Goal: Information Seeking & Learning: Find specific fact

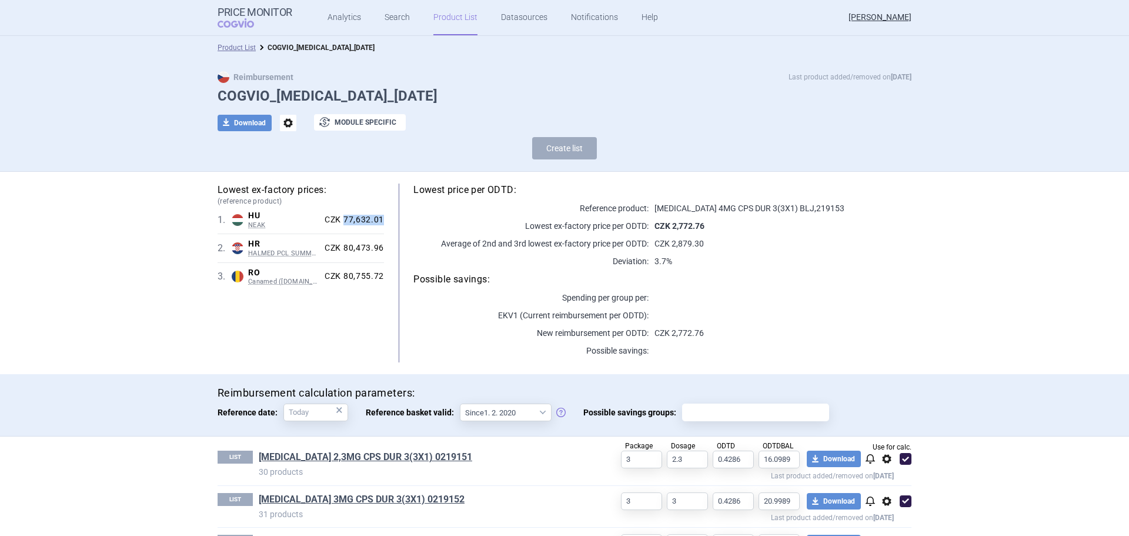
scroll to position [45, 0]
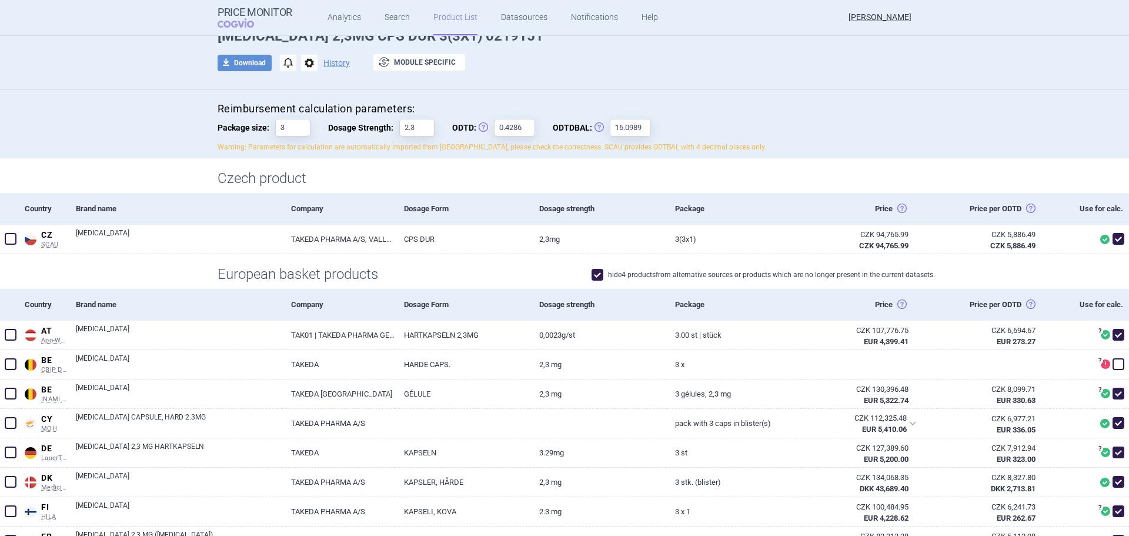
scroll to position [235, 0]
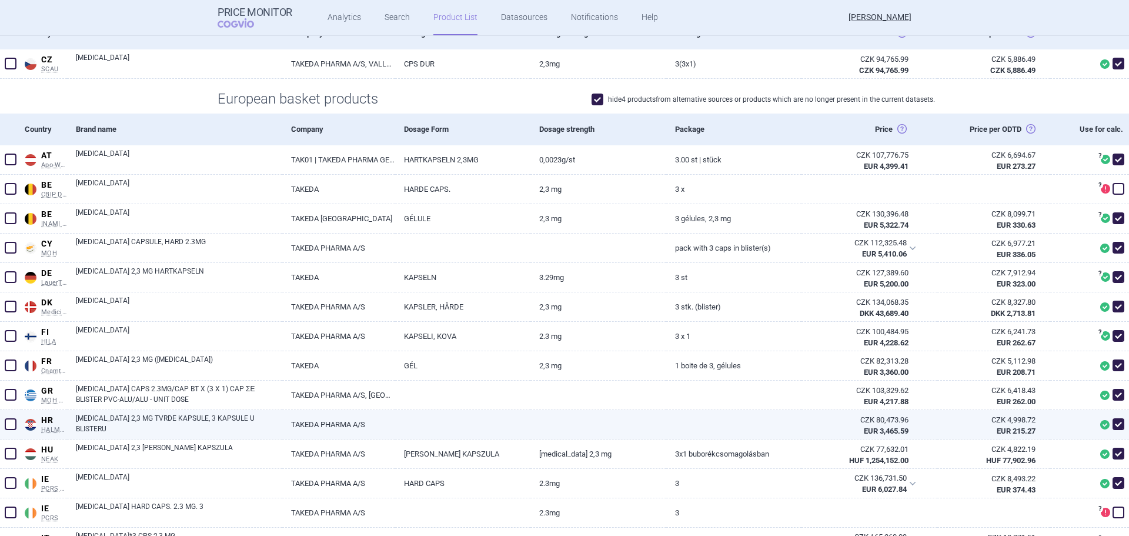
click at [115, 424] on link "[MEDICAL_DATA] 2,3 MG TVRDE KAPSULE, 3 KAPSULE U BLISTERU" at bounding box center [179, 423] width 206 height 21
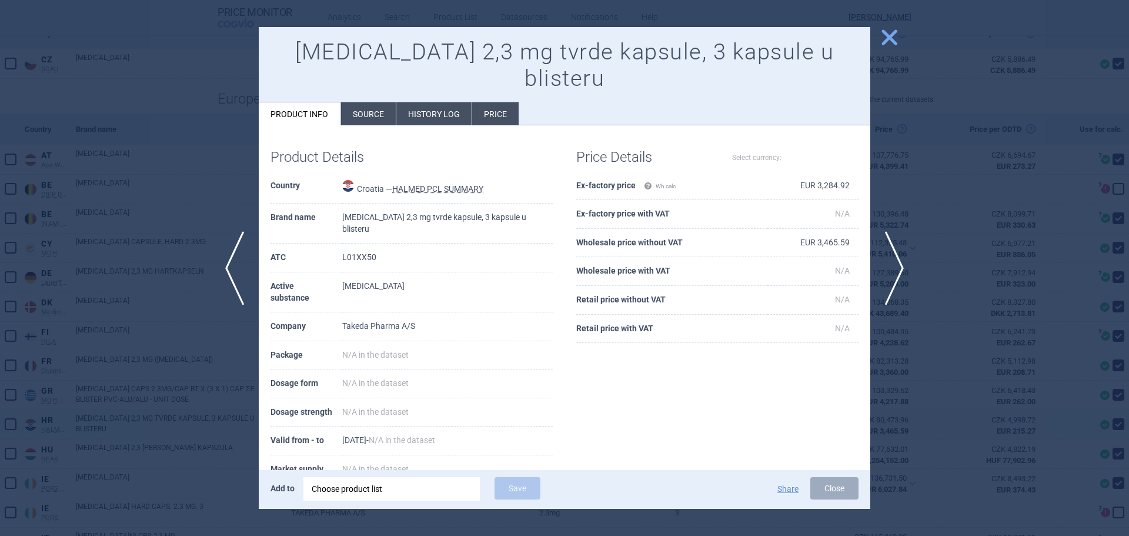
select select "EUR"
click at [101, 271] on div at bounding box center [564, 268] width 1129 height 536
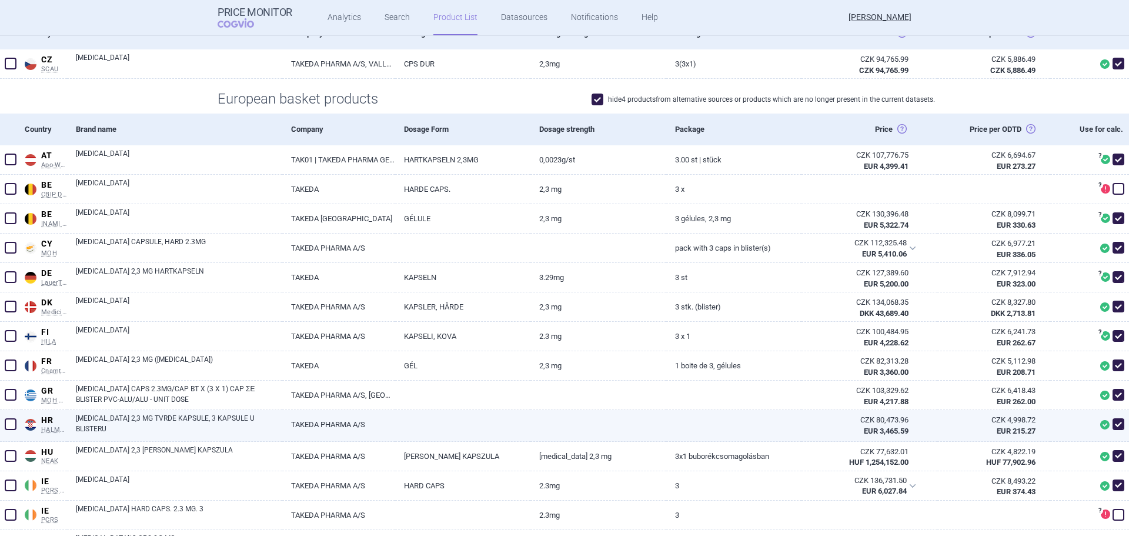
click at [147, 422] on link "[MEDICAL_DATA] 2,3 MG TVRDE KAPSULE, 3 KAPSULE U BLISTERU" at bounding box center [179, 423] width 206 height 21
select select "EUR"
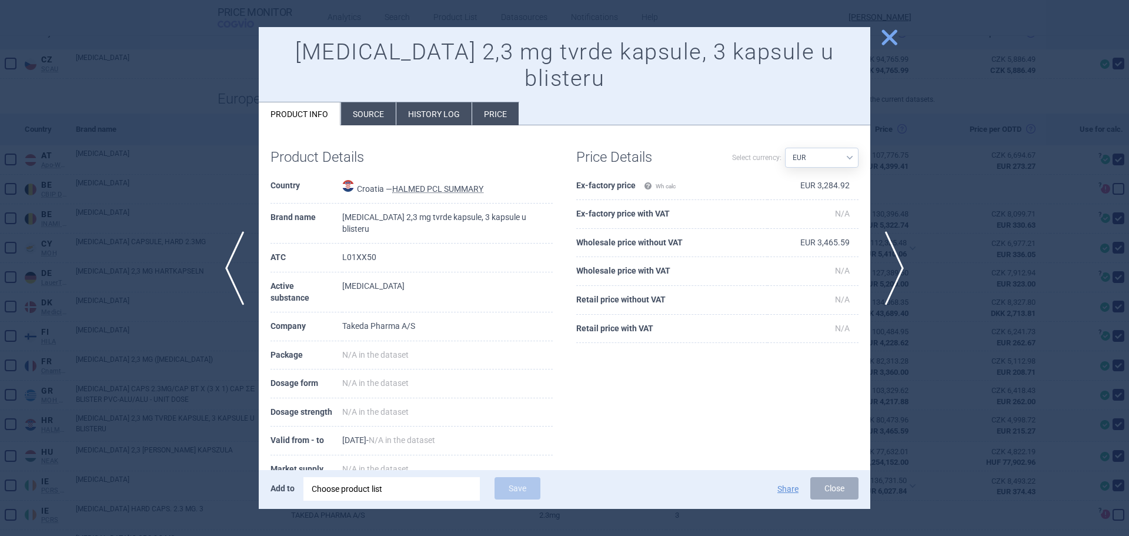
click at [177, 199] on div at bounding box center [564, 268] width 1129 height 536
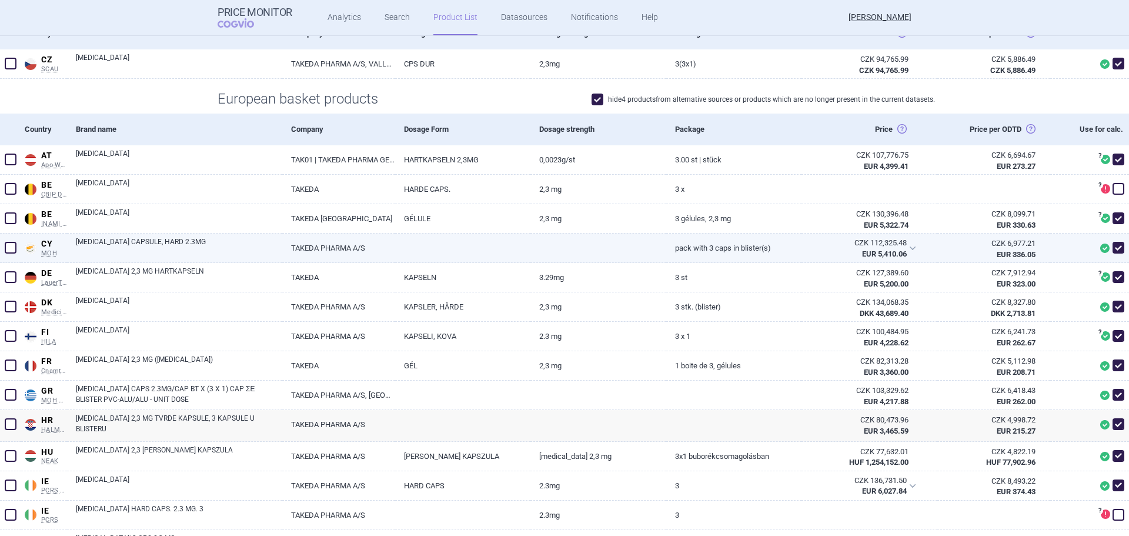
click at [120, 247] on link "NINLARO CAPSULE, HARD 2.3MG" at bounding box center [179, 246] width 206 height 21
select select "EUR"
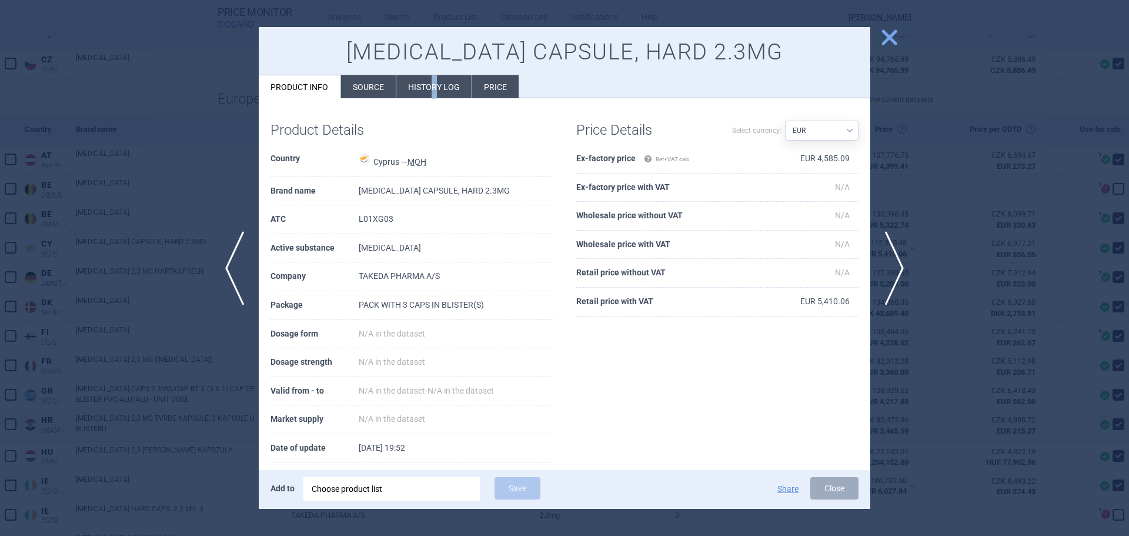
click at [433, 90] on li "History log" at bounding box center [433, 86] width 75 height 23
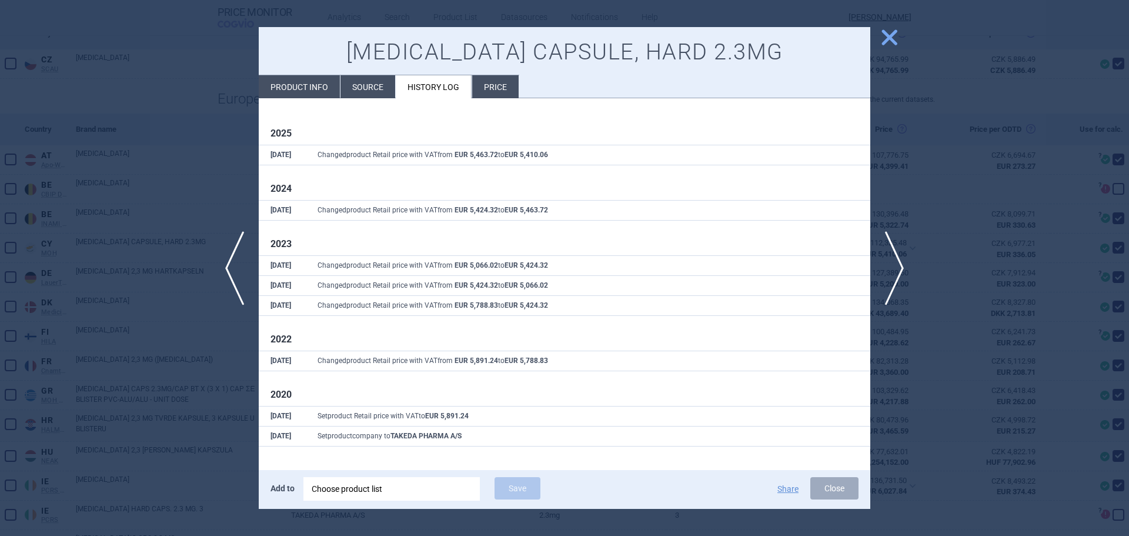
click at [98, 226] on div at bounding box center [564, 268] width 1129 height 536
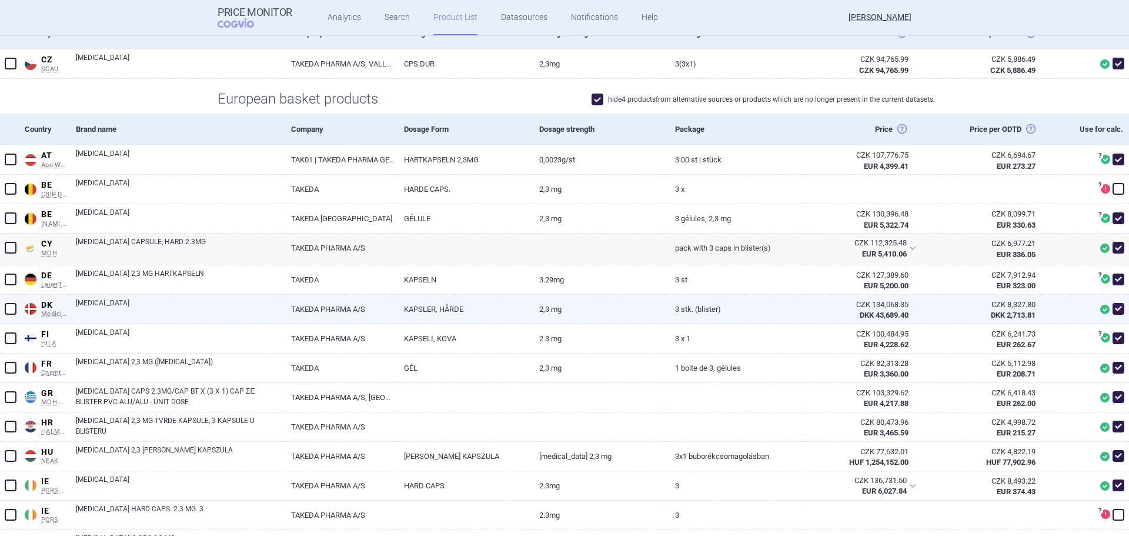
click at [105, 309] on link "[MEDICAL_DATA]" at bounding box center [179, 308] width 206 height 21
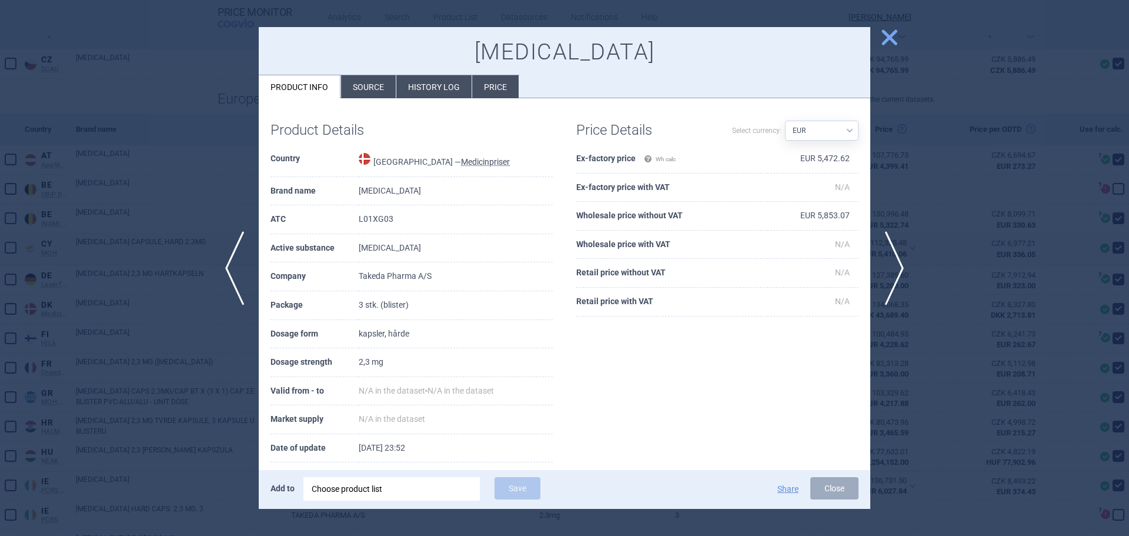
click at [836, 126] on select "Source AED AUD BGN BHD BOB BRL CAD CHF CNY COP CZK DKK DZD EUR GBP HUF ILS INR …" at bounding box center [822, 131] width 74 height 20
select select "DKK"
click at [785, 121] on select "Source AED AUD BGN BHD BOB BRL CAD CHF CNY COP CZK DKK DZD EUR GBP HUF ILS INR …" at bounding box center [822, 131] width 74 height 20
click at [90, 419] on div at bounding box center [564, 268] width 1129 height 536
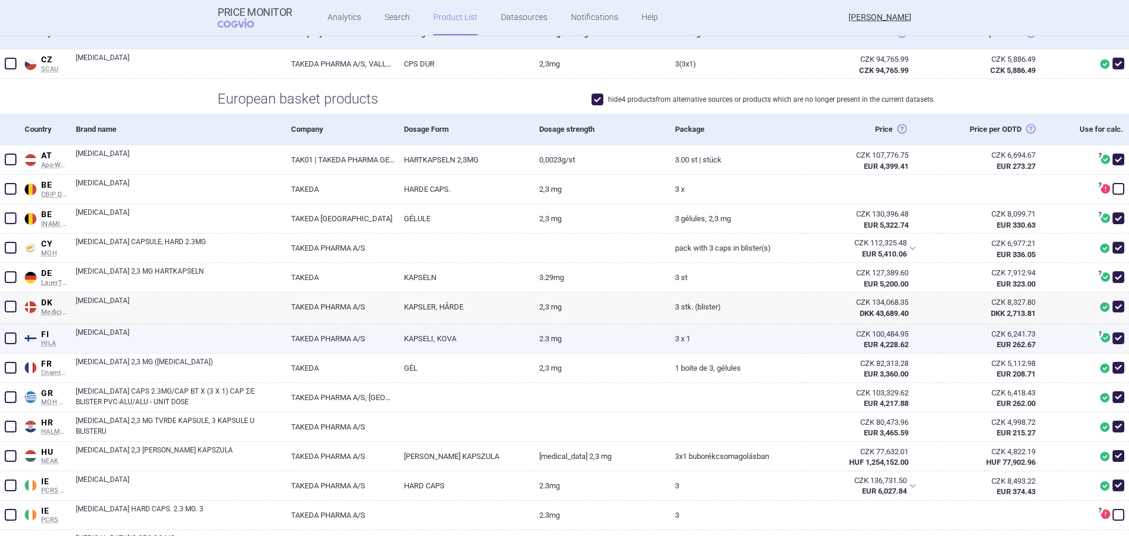
click at [84, 332] on link "[MEDICAL_DATA]" at bounding box center [179, 337] width 206 height 21
select select "EUR"
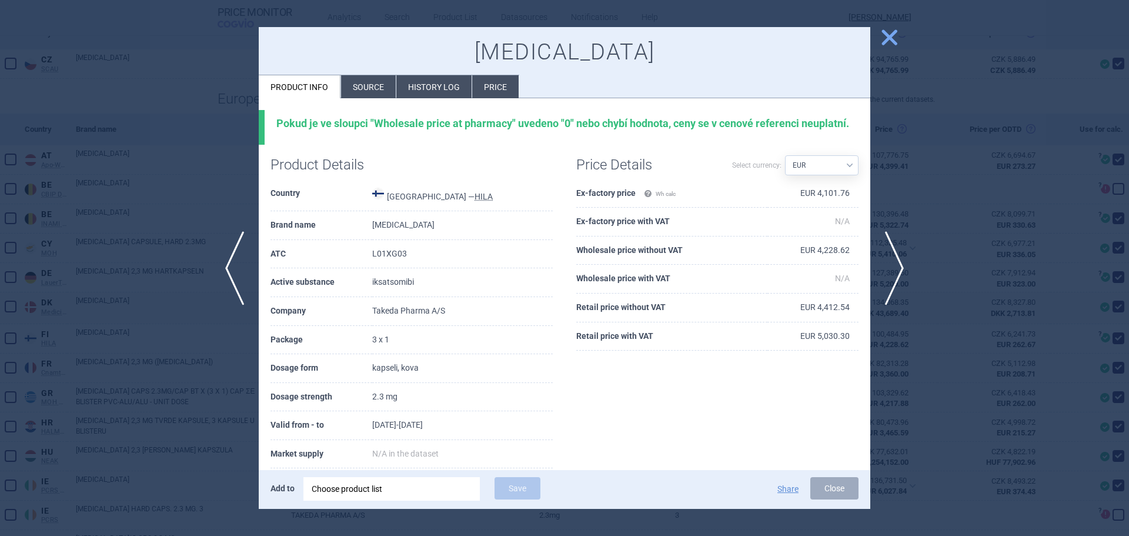
click at [84, 325] on div at bounding box center [564, 268] width 1129 height 536
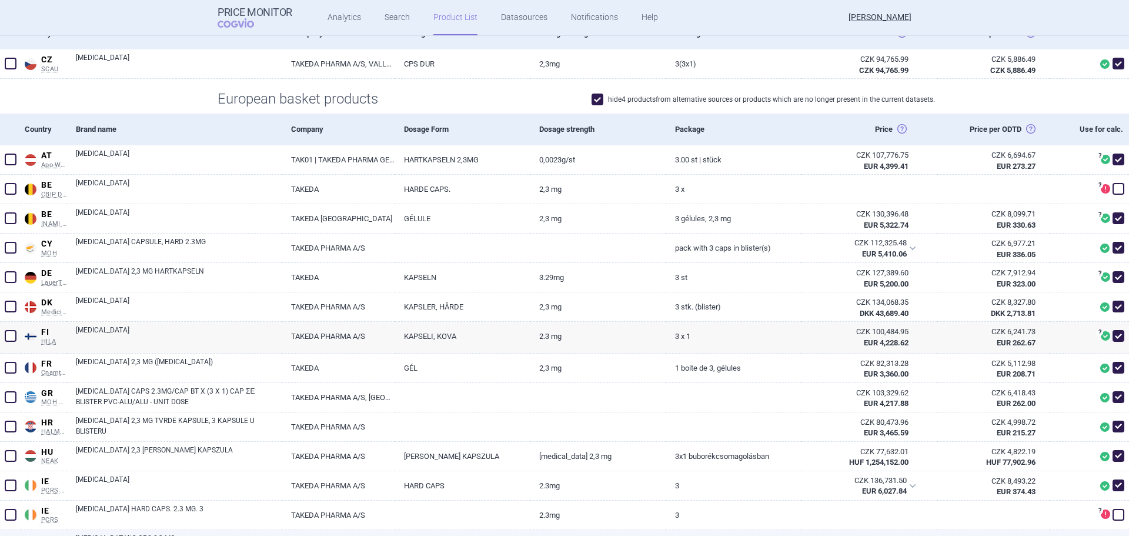
scroll to position [726, 0]
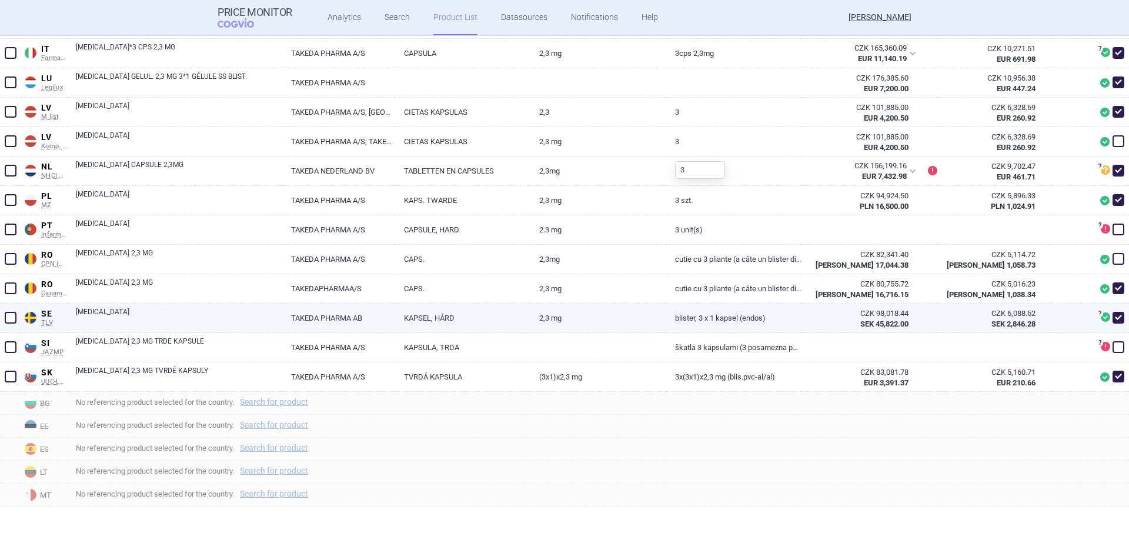
click at [112, 319] on link "[MEDICAL_DATA]" at bounding box center [179, 316] width 206 height 21
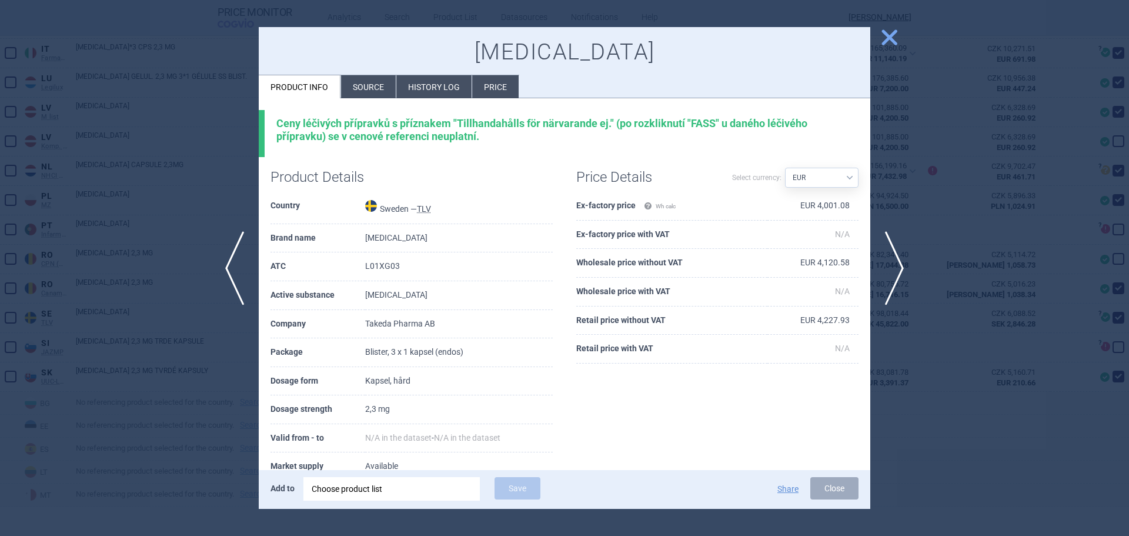
click at [790, 169] on select "Source AED AUD BGN BHD BOB BRL CAD CHF CNY COP CZK DKK DZD EUR GBP HUF ILS INR …" at bounding box center [822, 178] width 74 height 20
click at [828, 185] on select "Source AED AUD BGN BHD BOB BRL CAD CHF CNY COP CZK DKK DZD EUR GBP HUF ILS INR …" at bounding box center [822, 178] width 74 height 20
select select "SEK"
click at [785, 168] on select "Source AED AUD BGN BHD BOB BRL CAD CHF CNY COP CZK DKK DZD EUR GBP HUF ILS INR …" at bounding box center [822, 178] width 74 height 20
click at [643, 389] on div "Product Details Country Sweden — TLV Brand name NINLARO ATC L01XG03 Active subs…" at bounding box center [565, 353] width 612 height 393
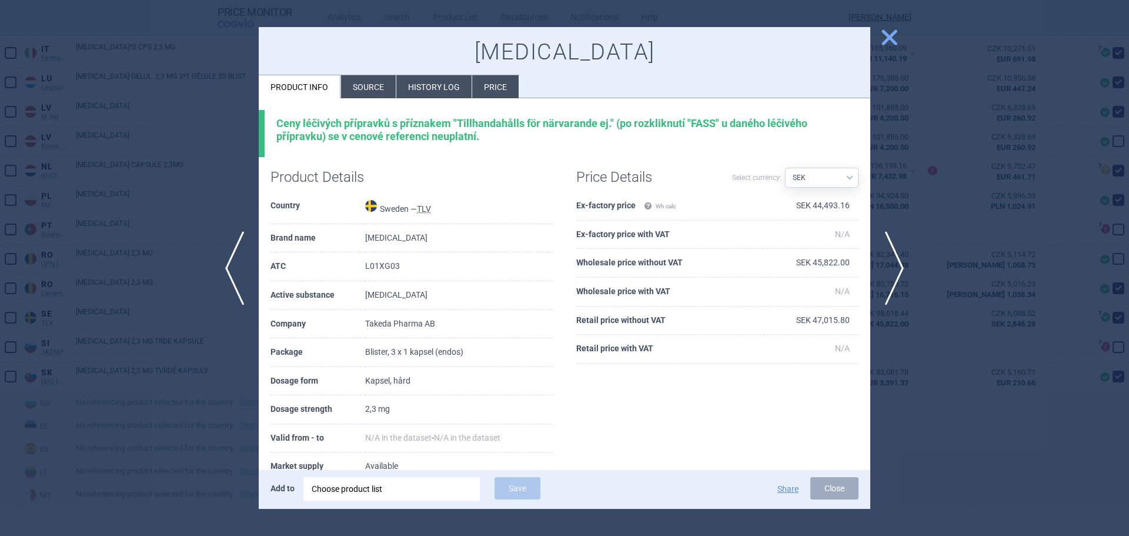
click at [119, 313] on div at bounding box center [564, 268] width 1129 height 536
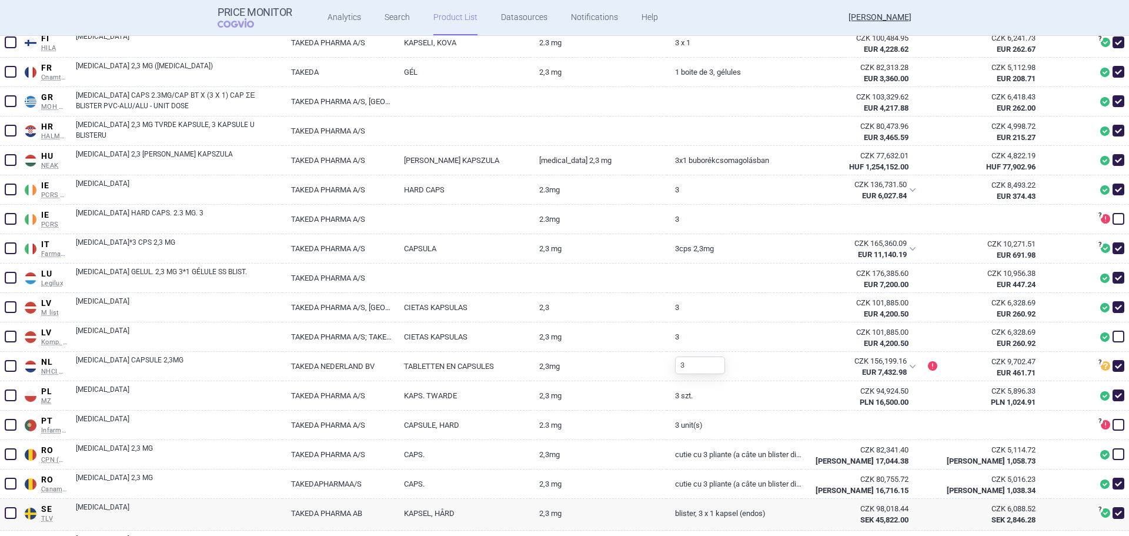
scroll to position [489, 0]
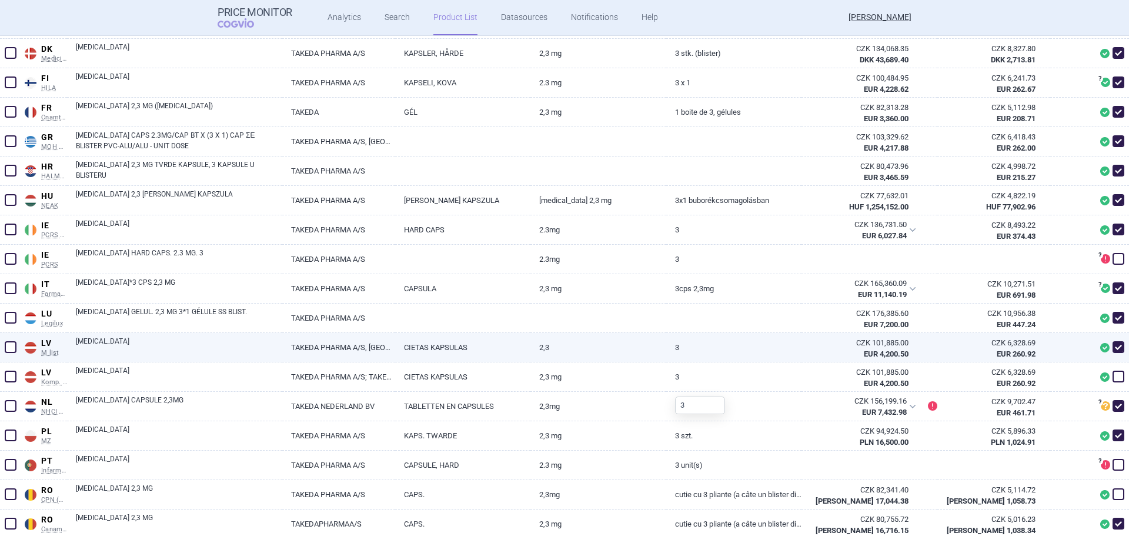
click at [122, 343] on link "[MEDICAL_DATA]" at bounding box center [179, 346] width 206 height 21
select select "EUR"
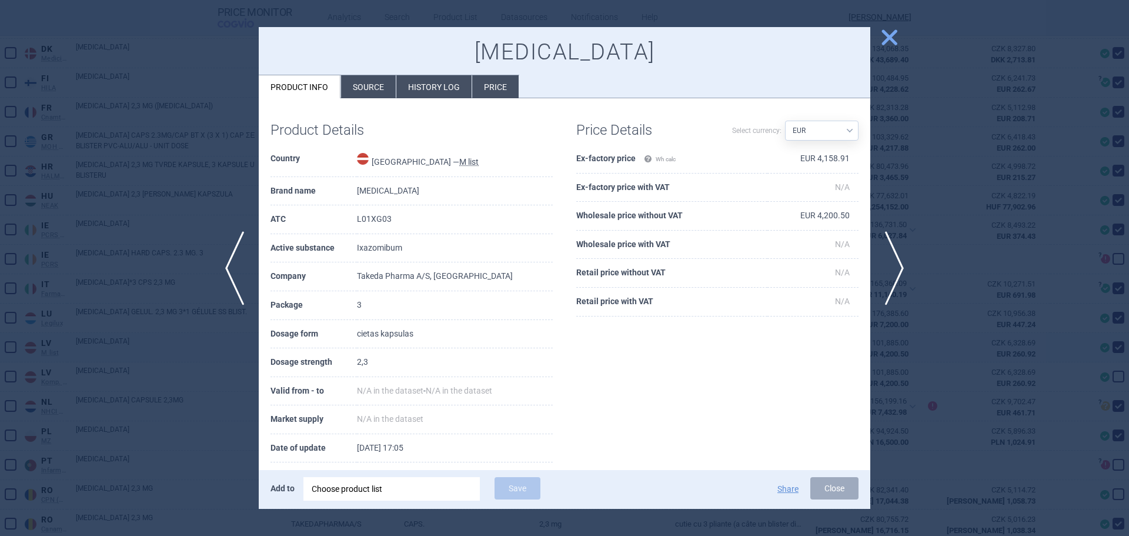
click at [122, 343] on div at bounding box center [564, 268] width 1129 height 536
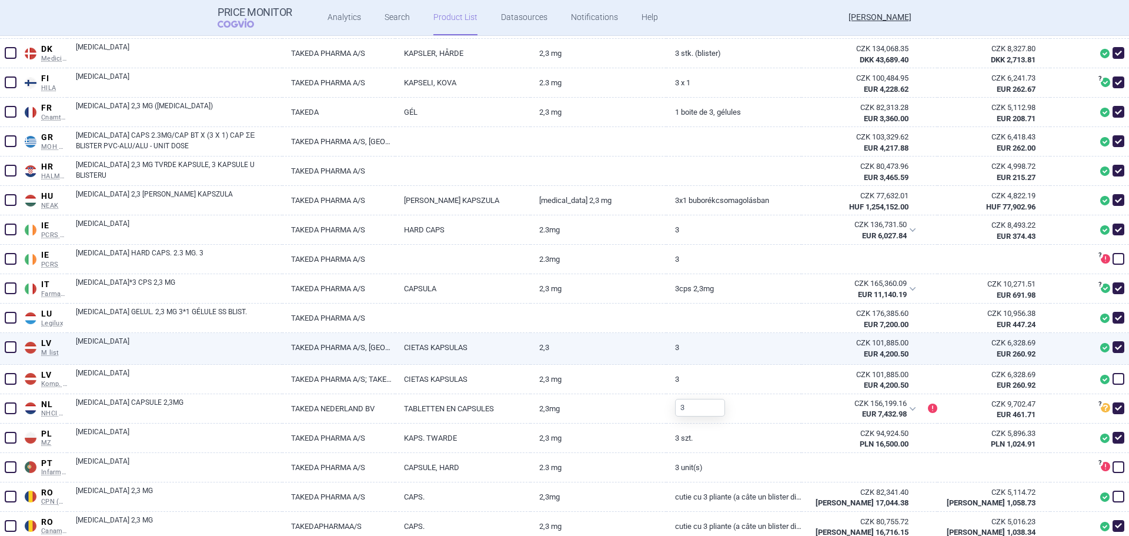
click at [122, 343] on link "[MEDICAL_DATA]" at bounding box center [179, 346] width 206 height 21
select select "EUR"
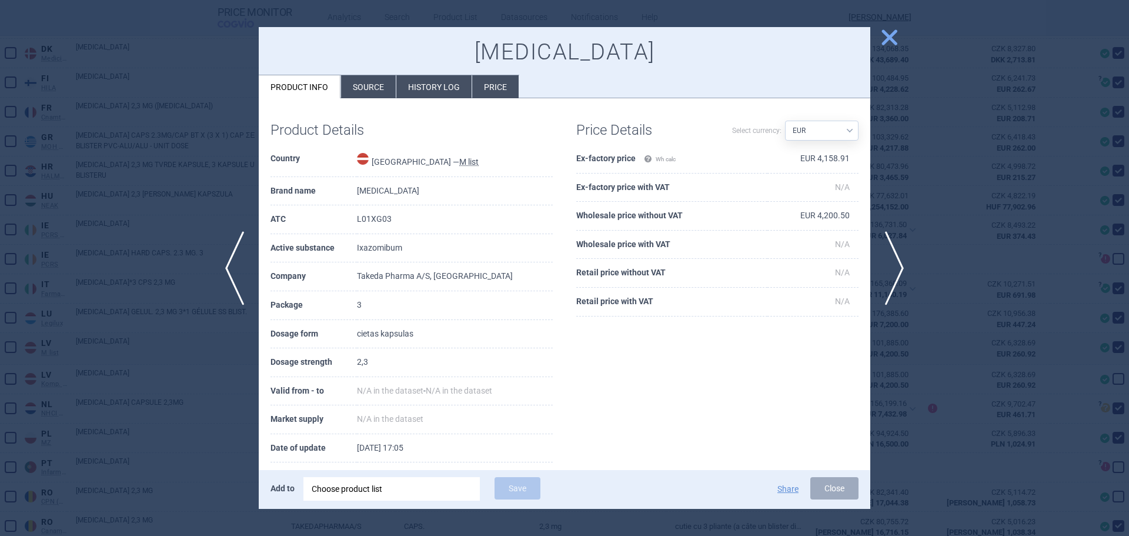
click at [122, 343] on div at bounding box center [564, 268] width 1129 height 536
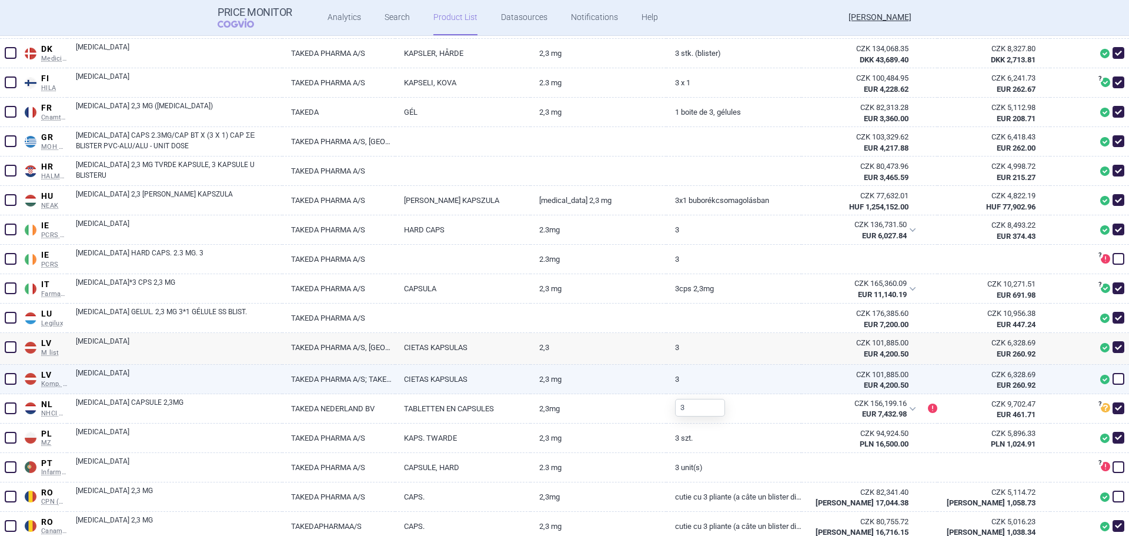
click at [122, 368] on link "[MEDICAL_DATA]" at bounding box center [179, 378] width 206 height 21
select select "EUR"
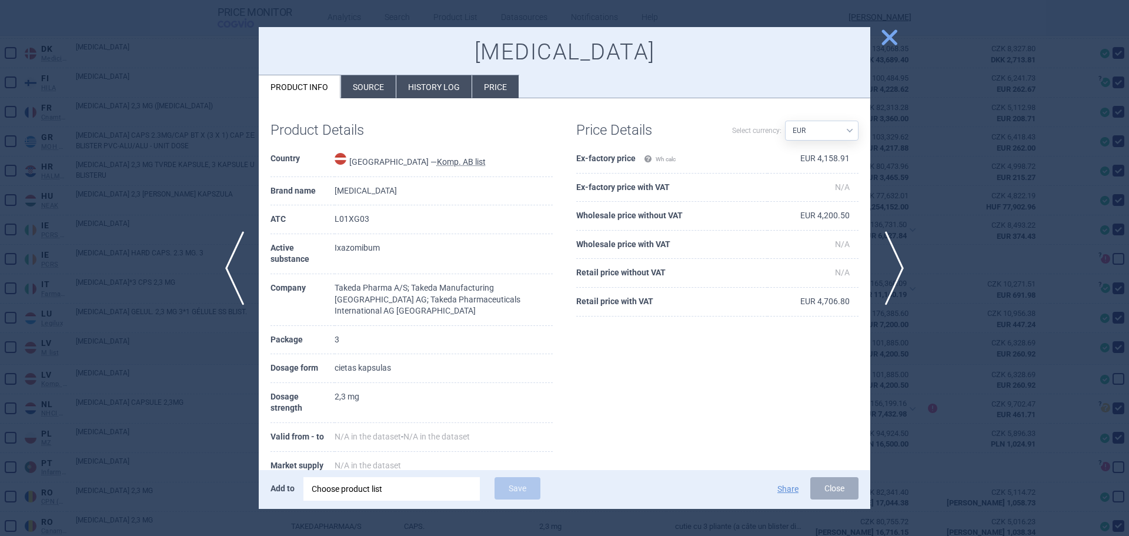
click at [122, 372] on div at bounding box center [564, 268] width 1129 height 536
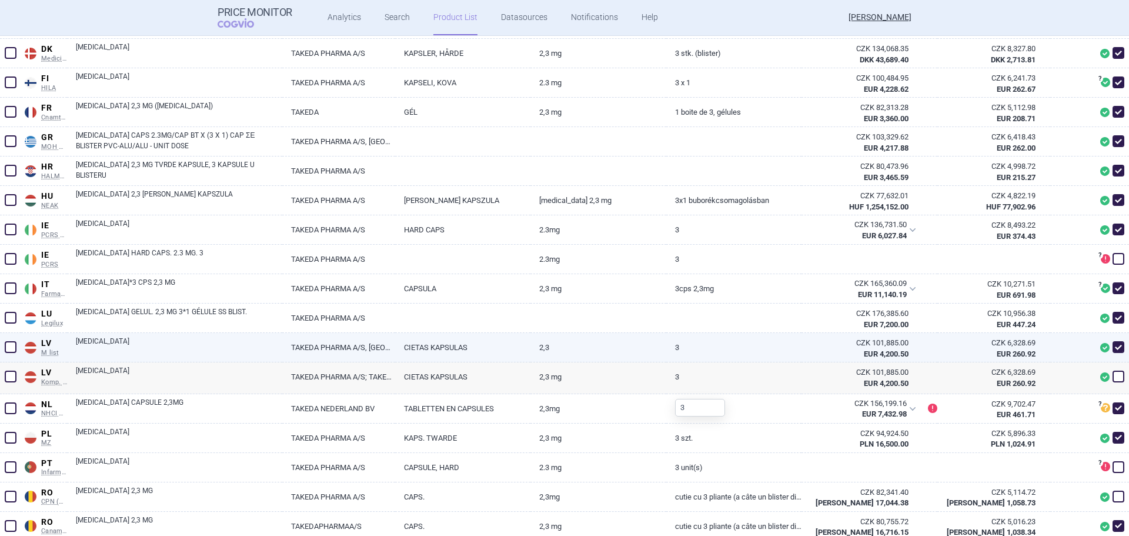
click at [118, 342] on link "[MEDICAL_DATA]" at bounding box center [179, 346] width 206 height 21
select select "EUR"
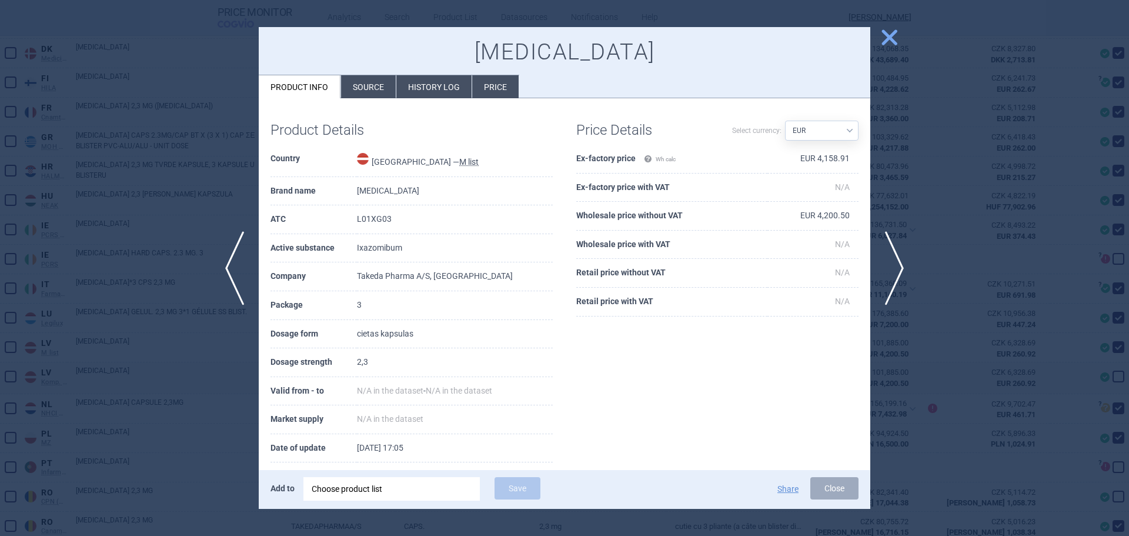
click at [129, 284] on div at bounding box center [564, 268] width 1129 height 536
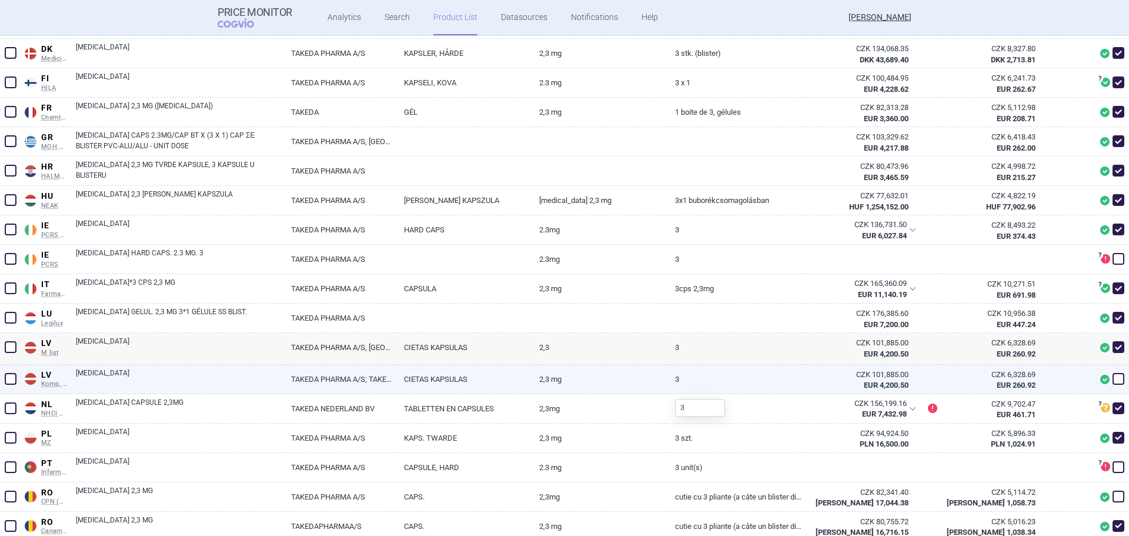
click at [114, 375] on link "[MEDICAL_DATA]" at bounding box center [179, 378] width 206 height 21
select select "EUR"
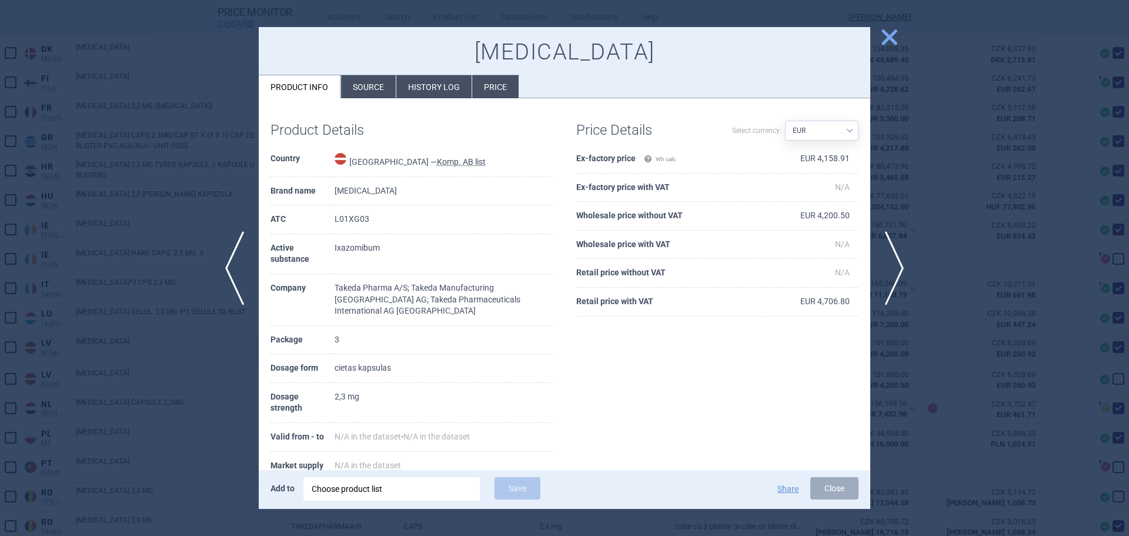
click at [889, 35] on span "close" at bounding box center [889, 37] width 21 height 21
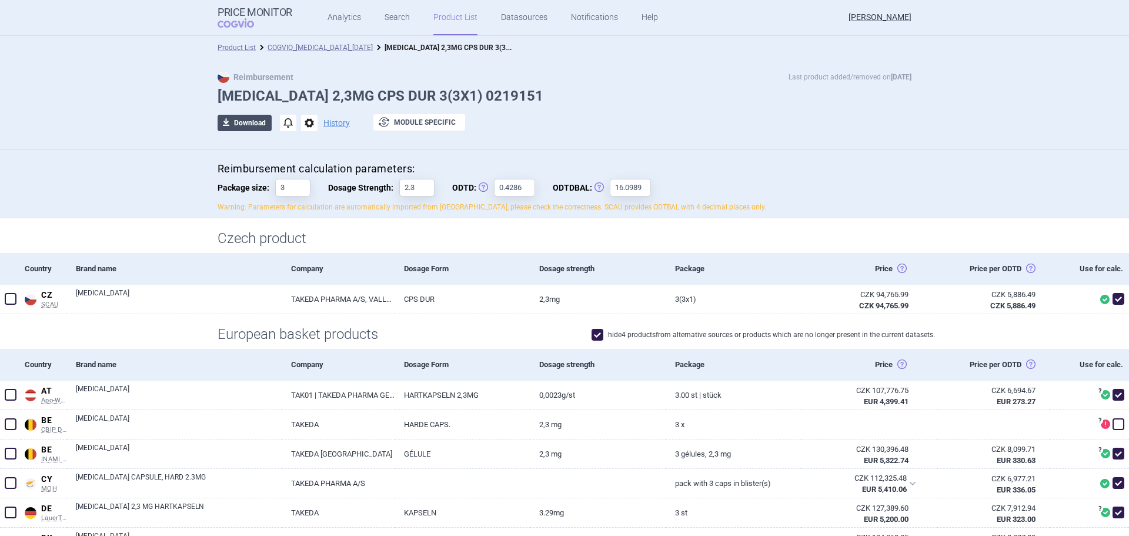
click at [229, 128] on span "download" at bounding box center [226, 123] width 16 height 16
select select "EUR"
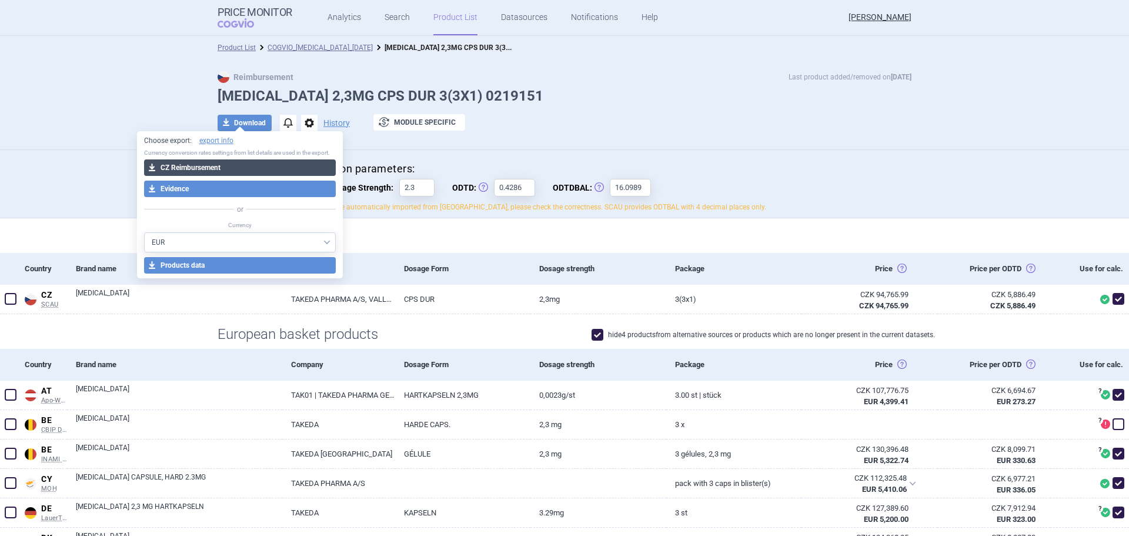
click at [205, 168] on button "download CZ Reimbursement" at bounding box center [240, 167] width 192 height 16
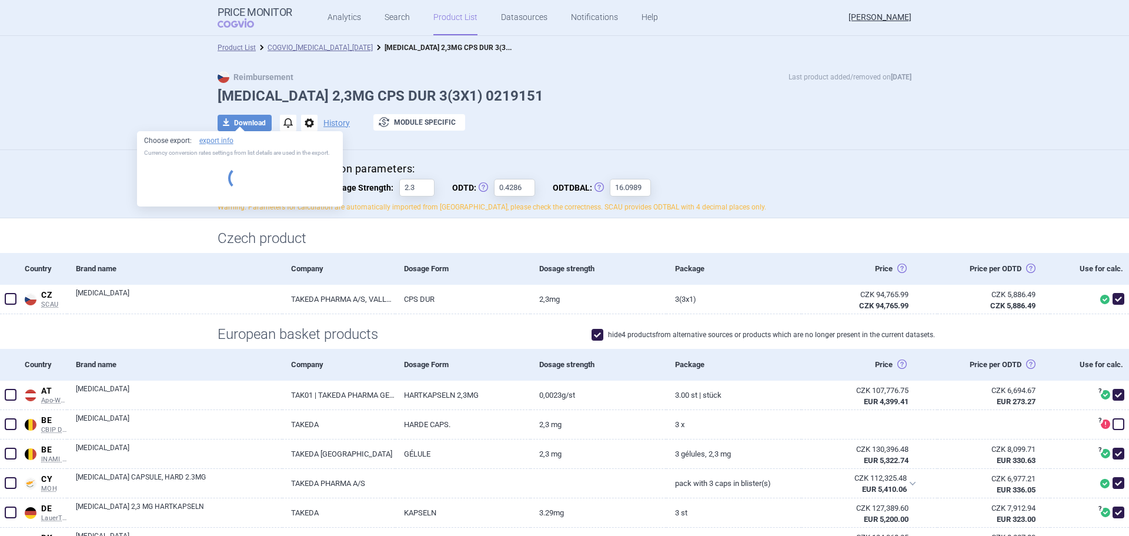
select select "EUR"
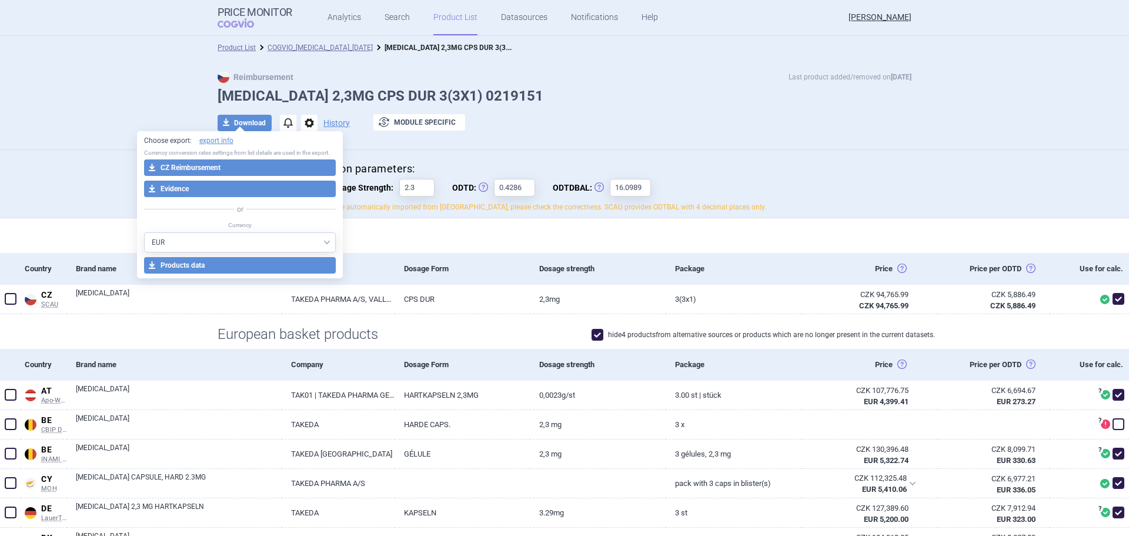
click at [802, 86] on div "Reimbursement Last product added/removed on 5 Jun 2024 NINLARO 2,3MG CPS DUR 3(…" at bounding box center [564, 107] width 741 height 72
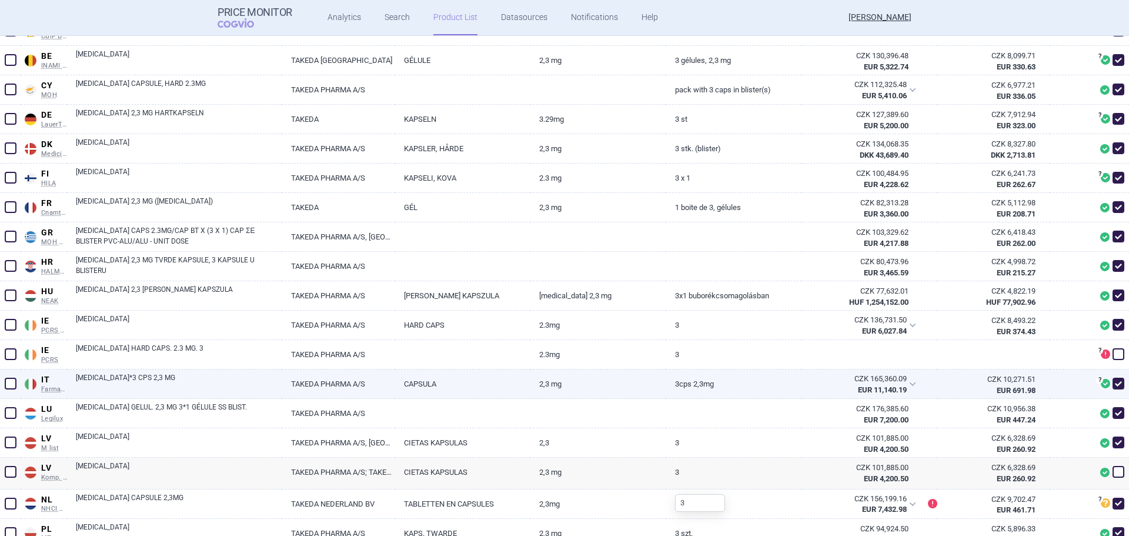
scroll to position [412, 0]
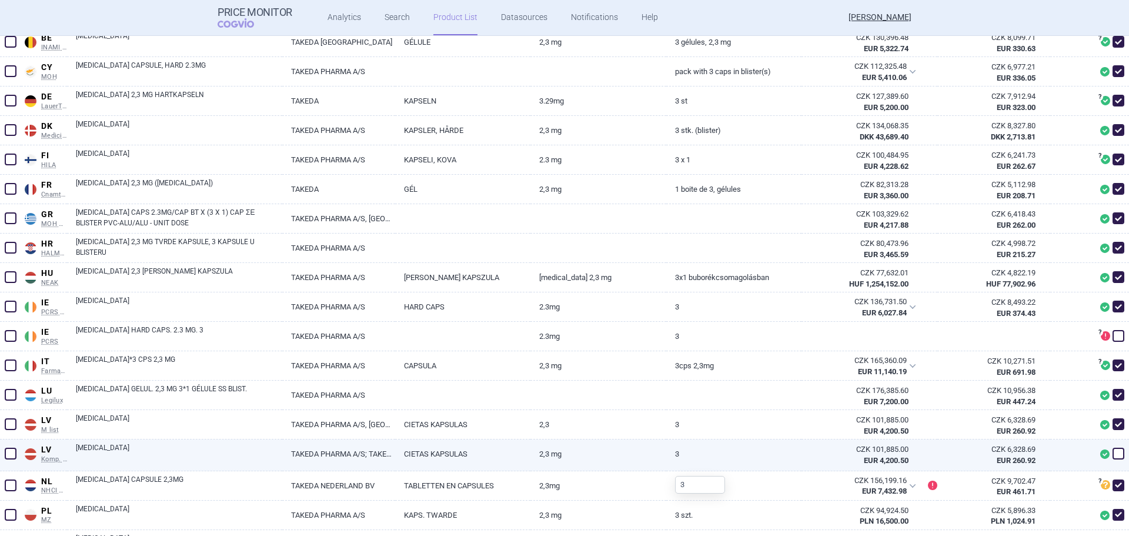
click at [78, 458] on link "[MEDICAL_DATA]" at bounding box center [179, 452] width 206 height 21
select select "EUR"
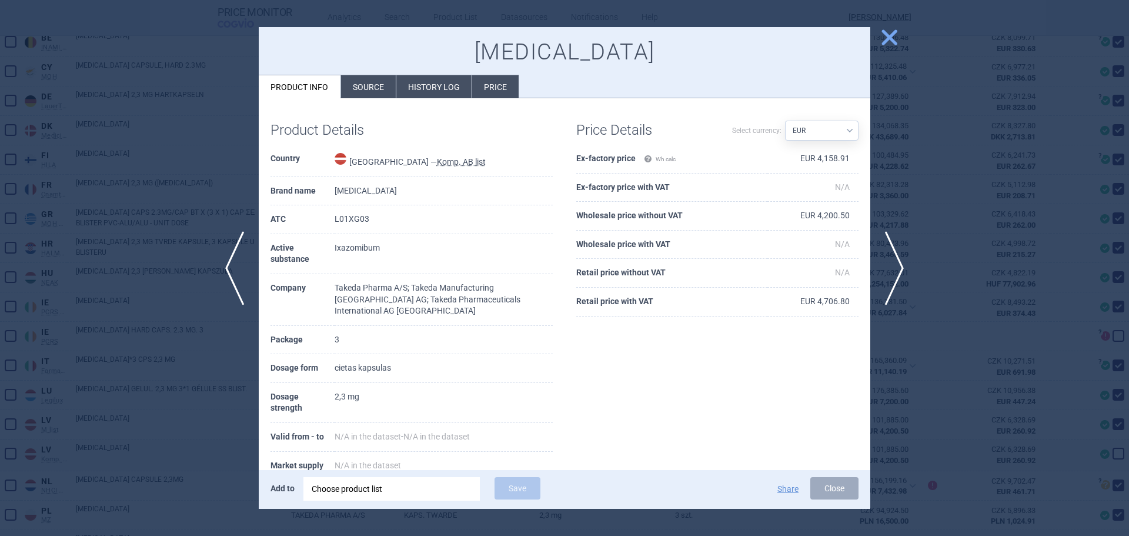
click at [62, 212] on div at bounding box center [564, 268] width 1129 height 536
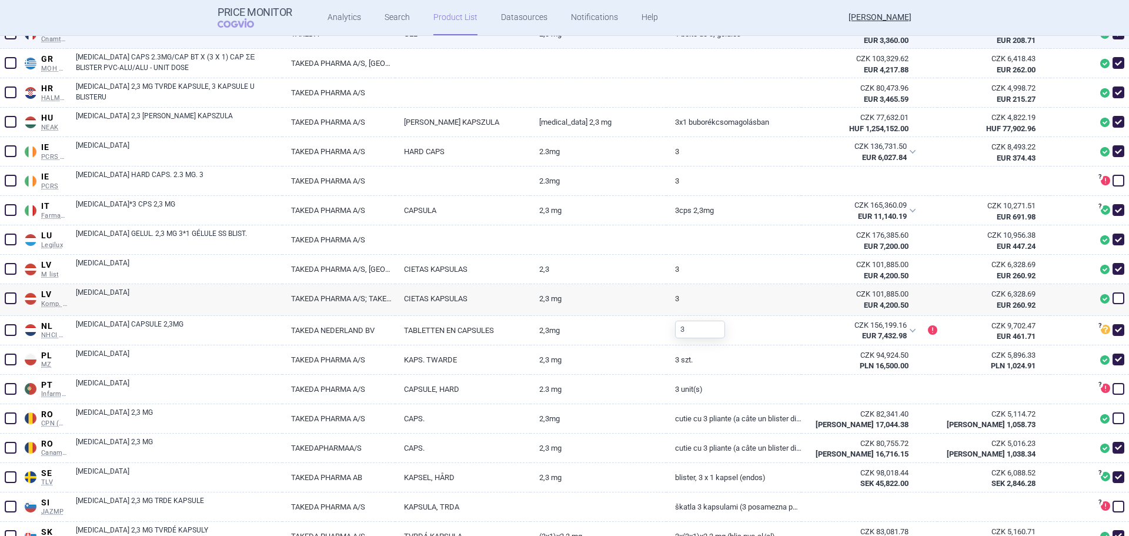
scroll to position [588, 0]
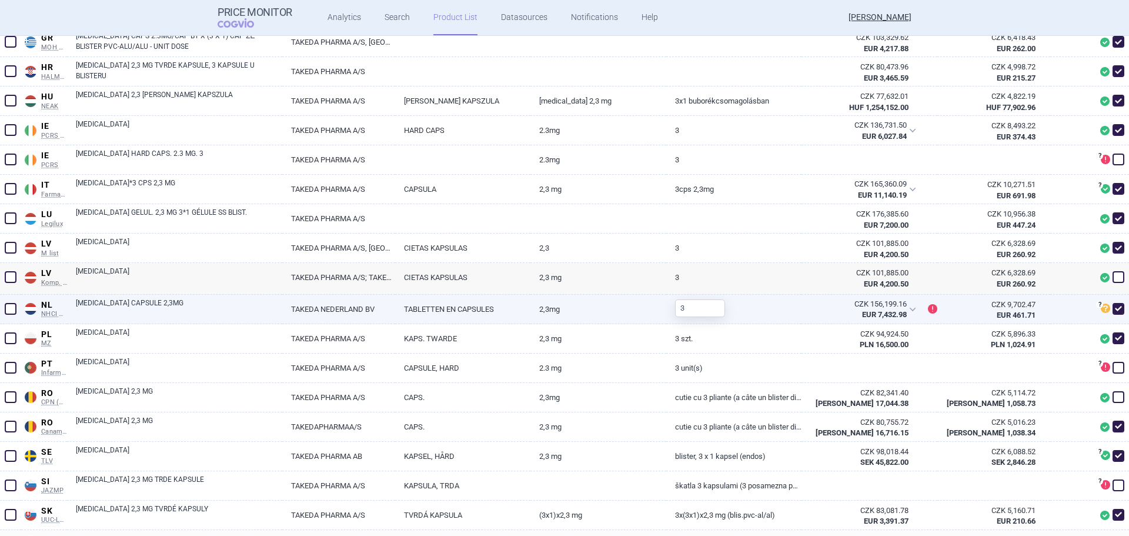
click at [140, 307] on link "[MEDICAL_DATA] CAPSULE 2,3MG" at bounding box center [179, 308] width 206 height 21
select select "EUR"
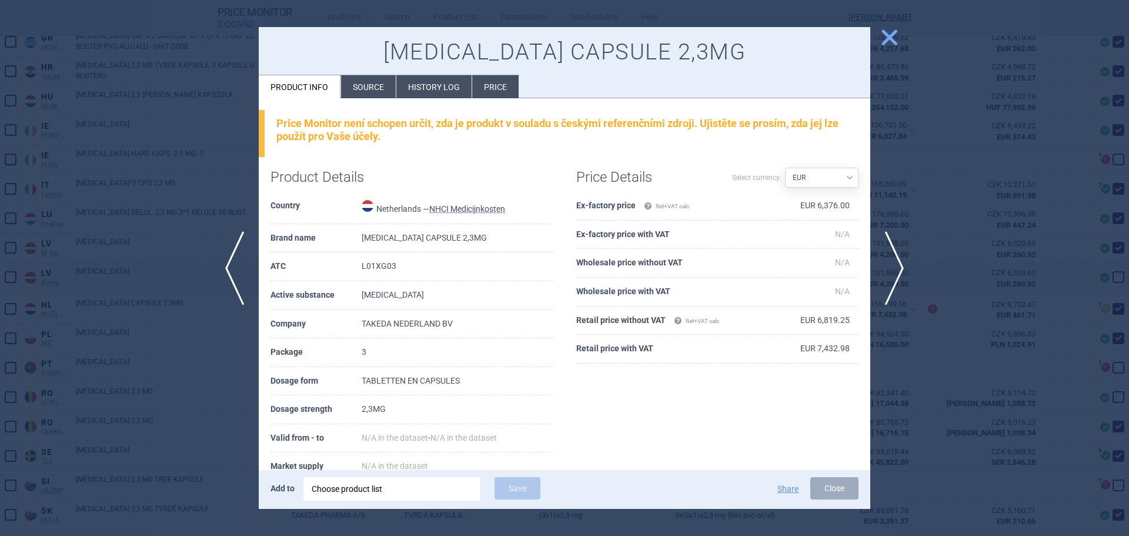
click at [113, 273] on div at bounding box center [564, 268] width 1129 height 536
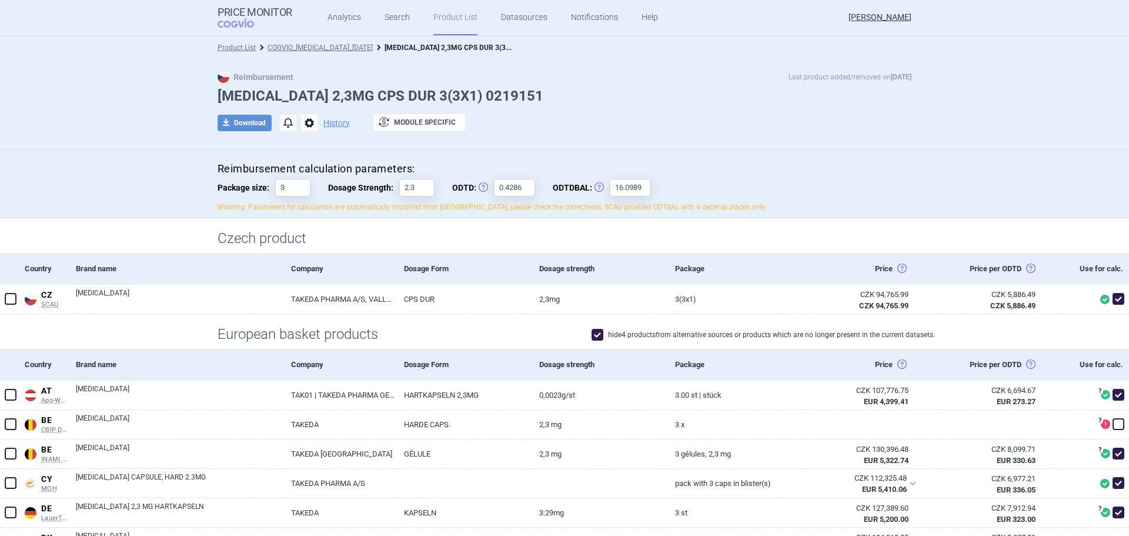
click at [433, 17] on link "Product List" at bounding box center [455, 17] width 44 height 35
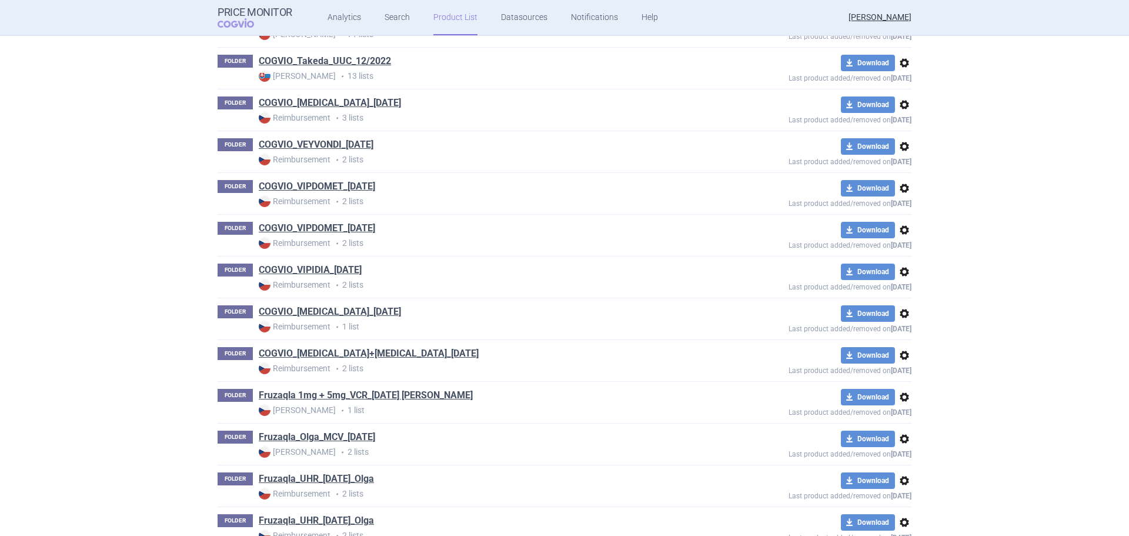
scroll to position [1438, 0]
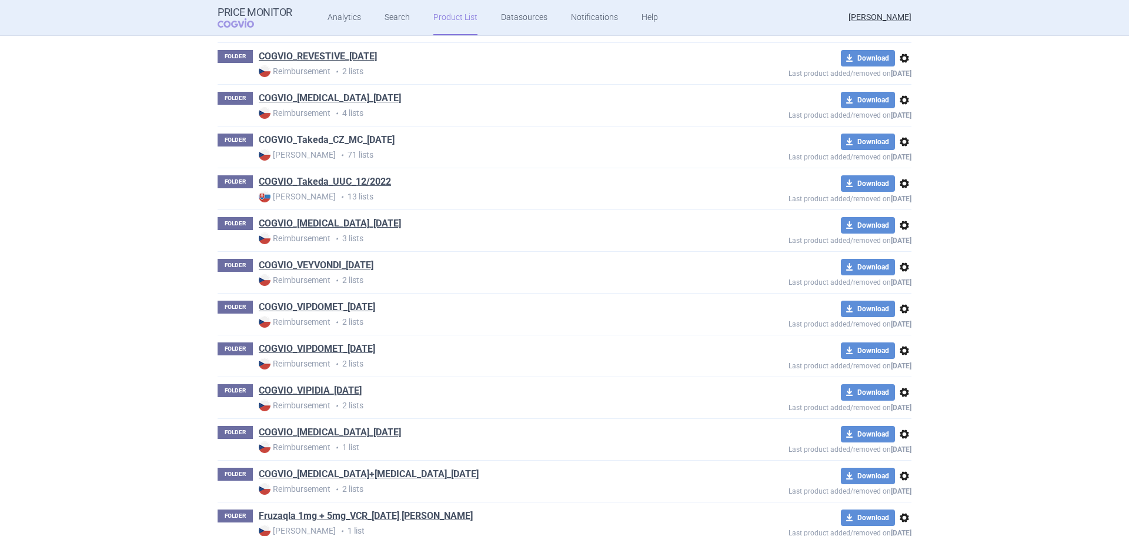
click at [369, 137] on link "COGVIO_Takeda_CZ_MC_[DATE]" at bounding box center [327, 140] width 136 height 13
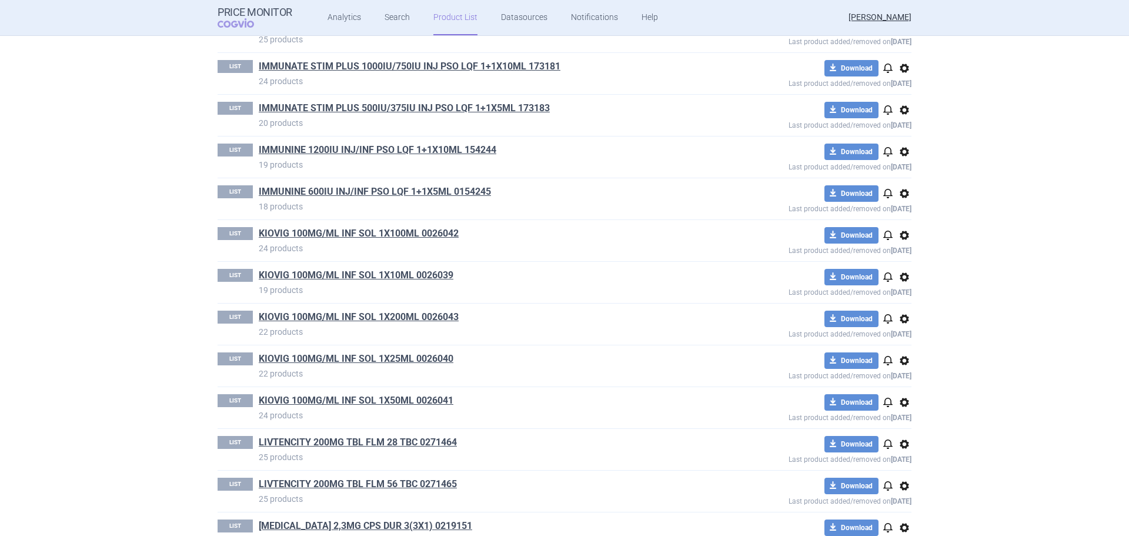
scroll to position [1882, 0]
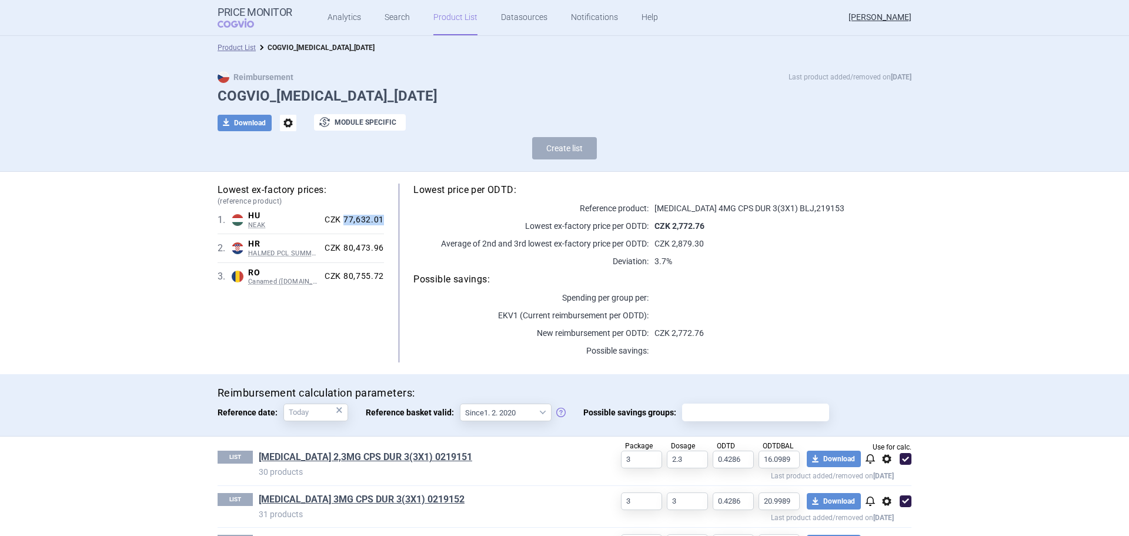
scroll to position [45, 0]
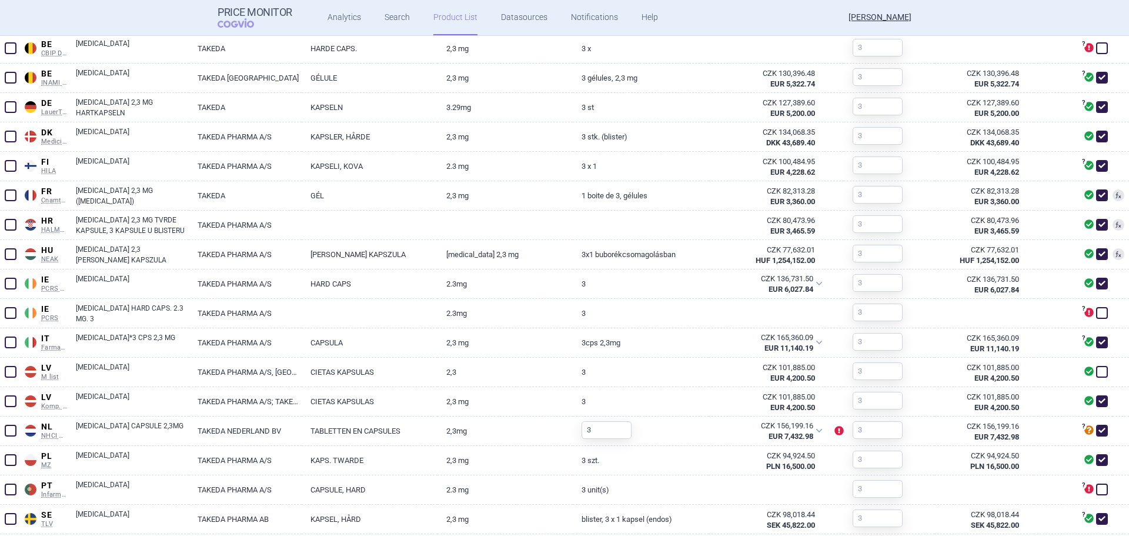
scroll to position [471, 0]
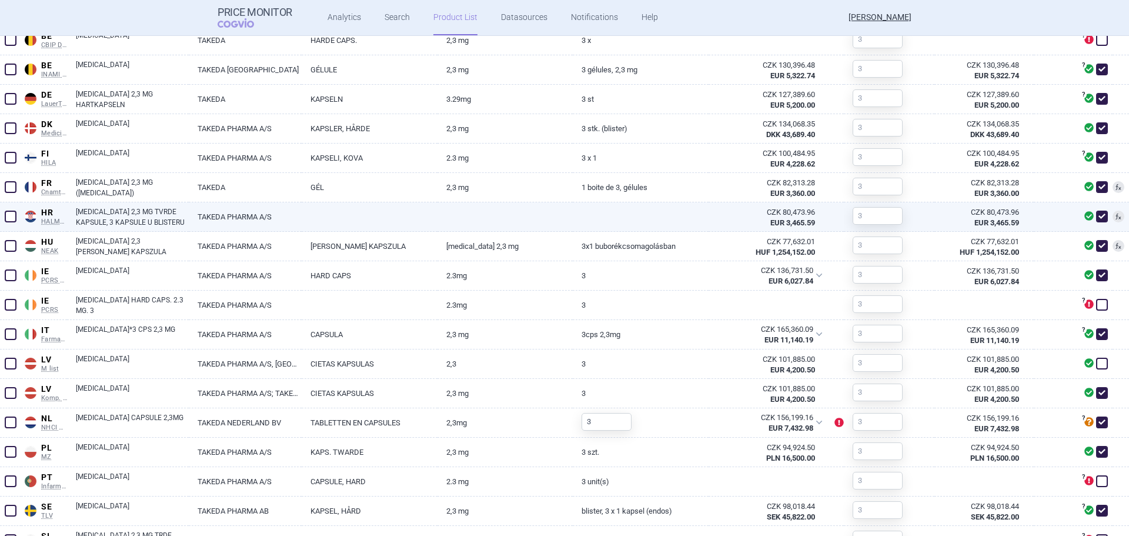
click at [146, 216] on link "NINLARO 2,3 MG TVRDE KAPSULE, 3 KAPSULE U BLISTERU" at bounding box center [132, 216] width 113 height 21
select select "EUR"
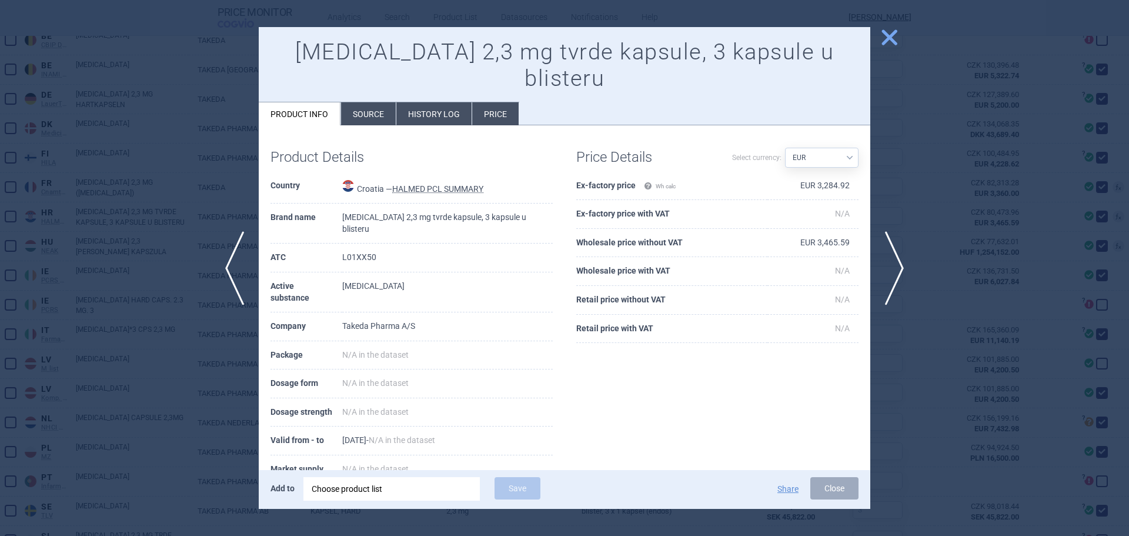
click at [957, 184] on div at bounding box center [564, 268] width 1129 height 536
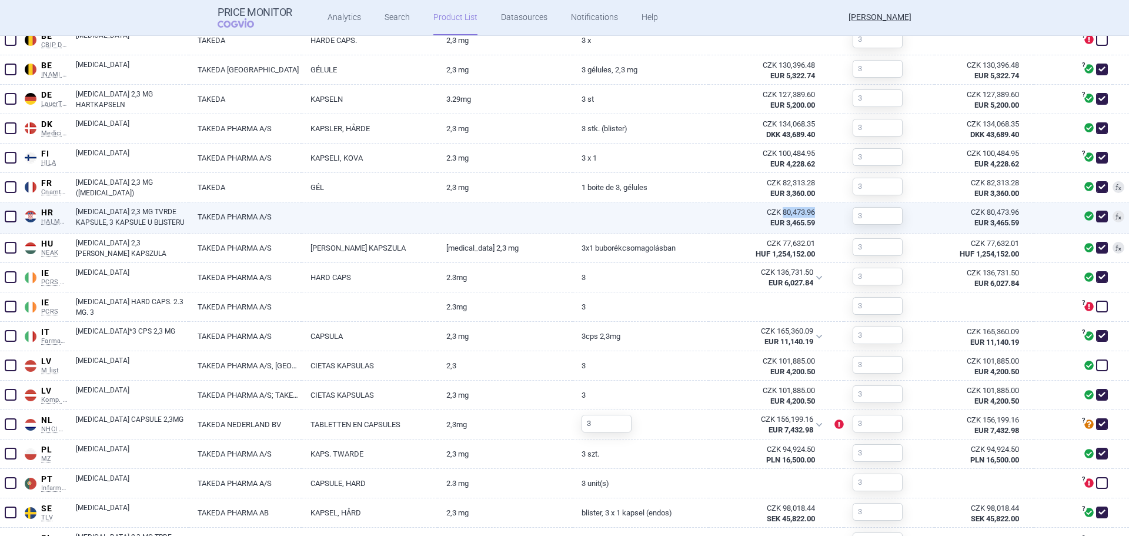
drag, startPoint x: 809, startPoint y: 212, endPoint x: 775, endPoint y: 214, distance: 34.7
click at [775, 214] on div "CZK 80,473.96 EUR 3,465.59" at bounding box center [769, 217] width 121 height 31
copy div "80,473.96"
click at [100, 219] on link "[MEDICAL_DATA] 2,3 MG TVRDE KAPSULE, 3 KAPSULE U BLISTERU" at bounding box center [132, 216] width 113 height 21
select select "EUR"
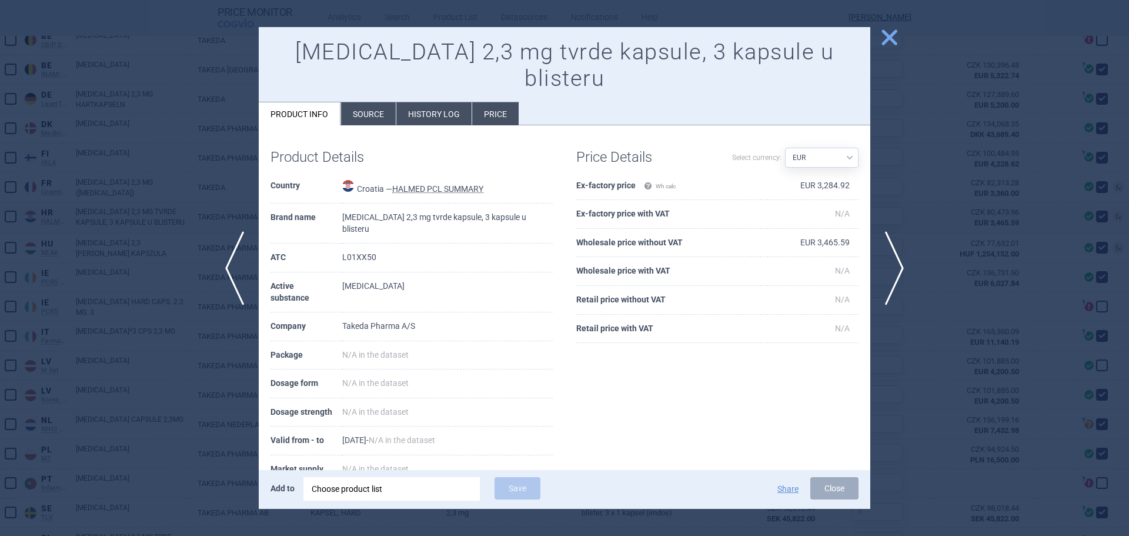
click at [66, 252] on div at bounding box center [564, 268] width 1129 height 536
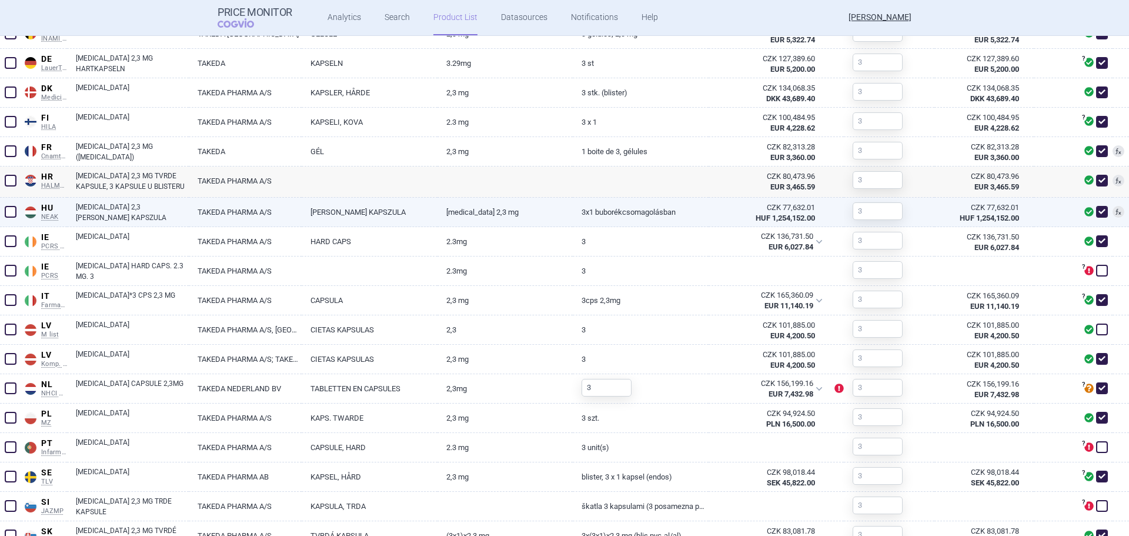
scroll to position [529, 0]
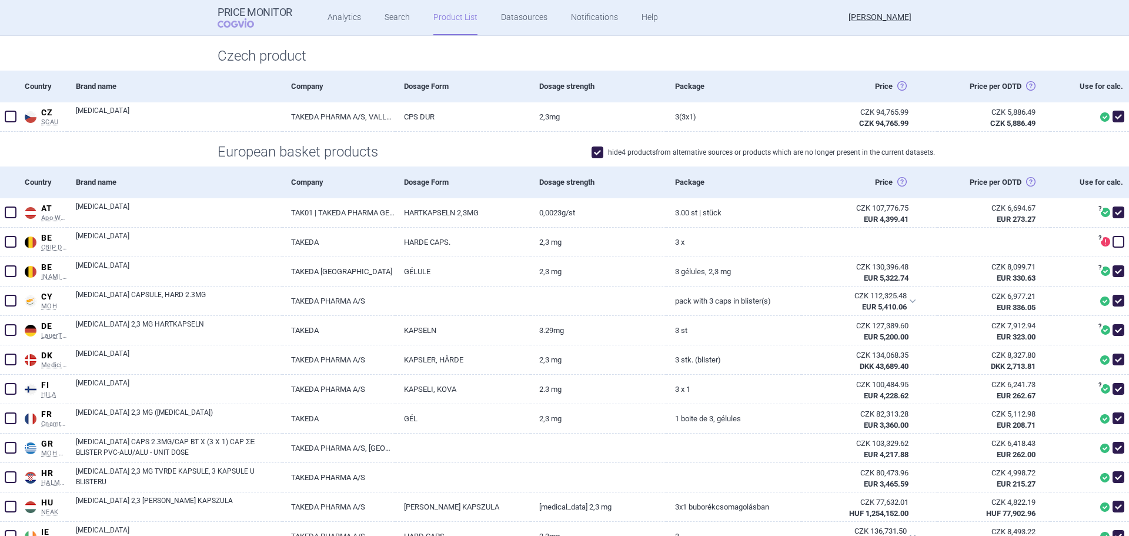
scroll to position [176, 0]
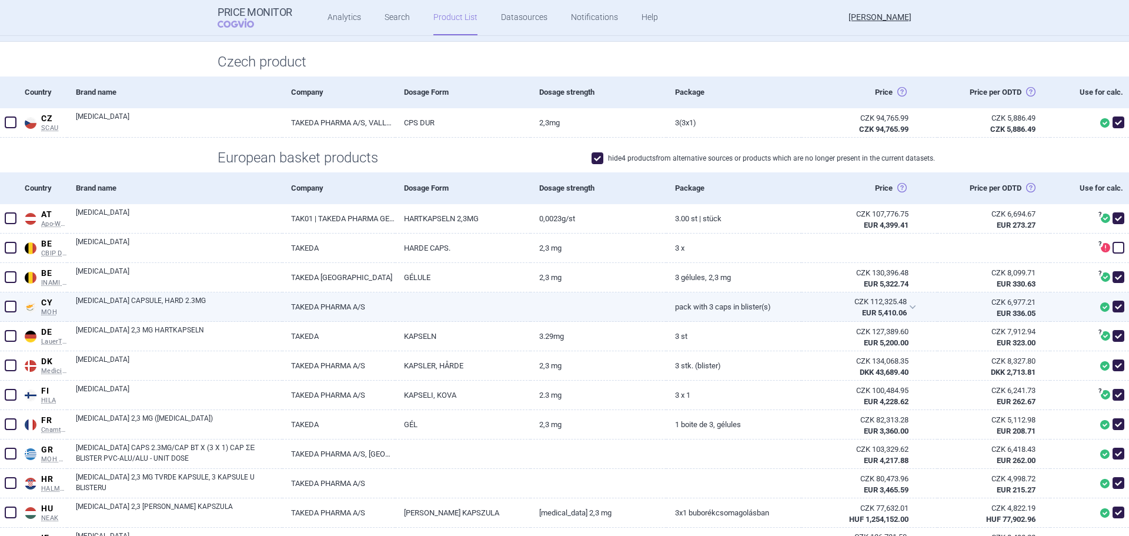
click at [85, 309] on link "[MEDICAL_DATA] CAPSULE, HARD 2.3MG" at bounding box center [179, 305] width 206 height 21
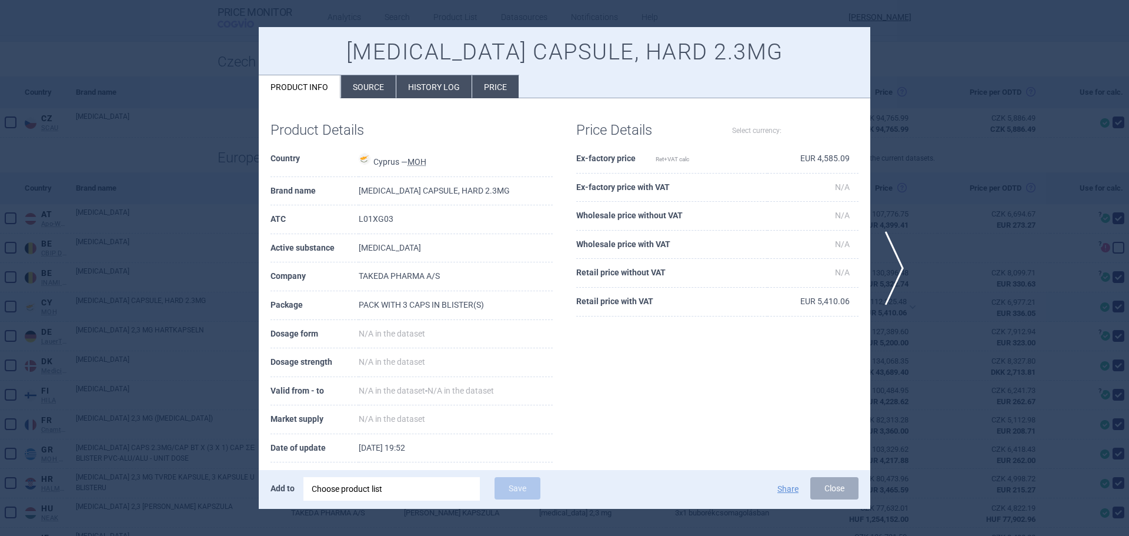
select select "EUR"
click at [128, 313] on div at bounding box center [564, 268] width 1129 height 536
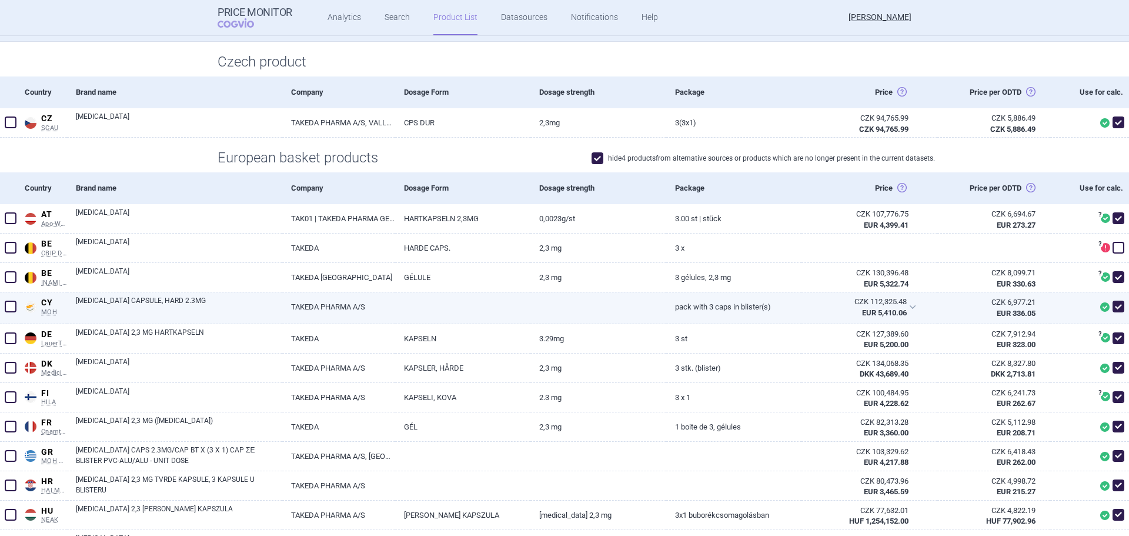
click at [162, 301] on link "NINLARO CAPSULE, HARD 2.3MG" at bounding box center [179, 305] width 206 height 21
select select "EUR"
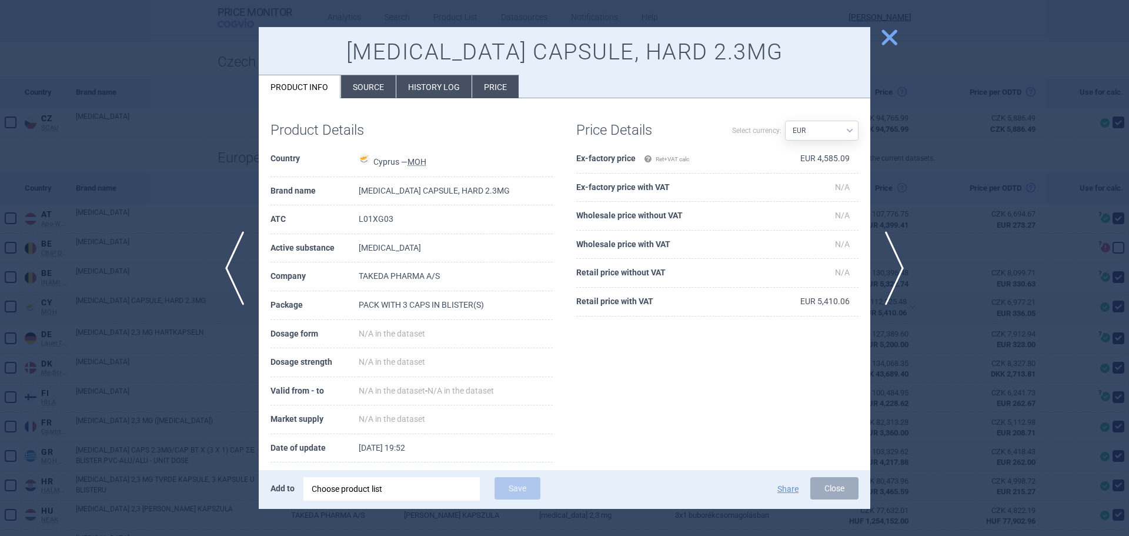
click at [670, 156] on span "Ret+VAT calc" at bounding box center [666, 159] width 45 height 6
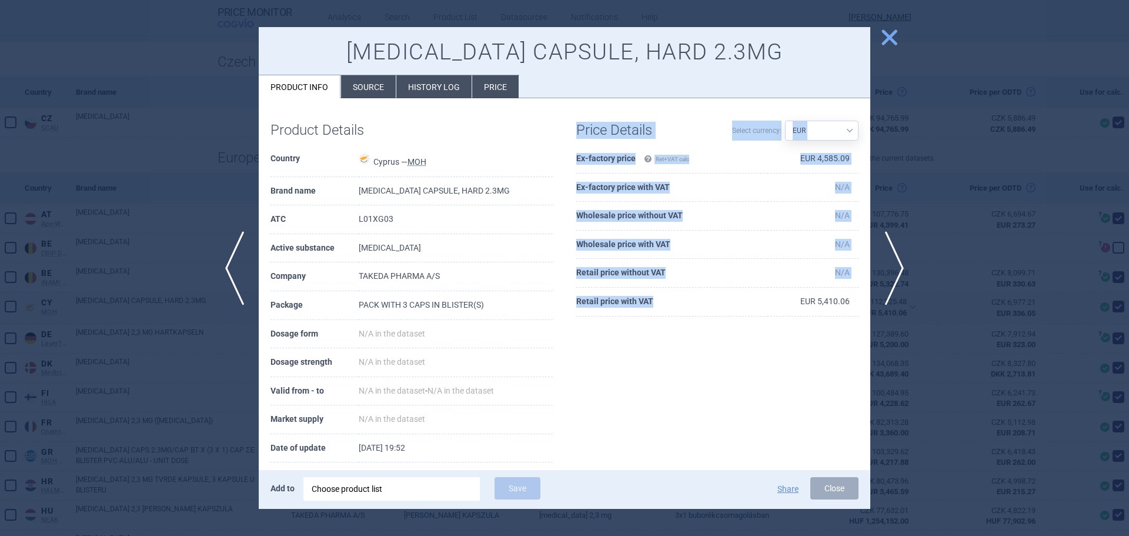
drag, startPoint x: 571, startPoint y: 304, endPoint x: 735, endPoint y: 306, distance: 163.5
click at [735, 306] on div "Price Details Select currency: Source AED AUD BGN BHD BOB BRL CAD CHF CNY COP C…" at bounding box center [718, 219] width 306 height 218
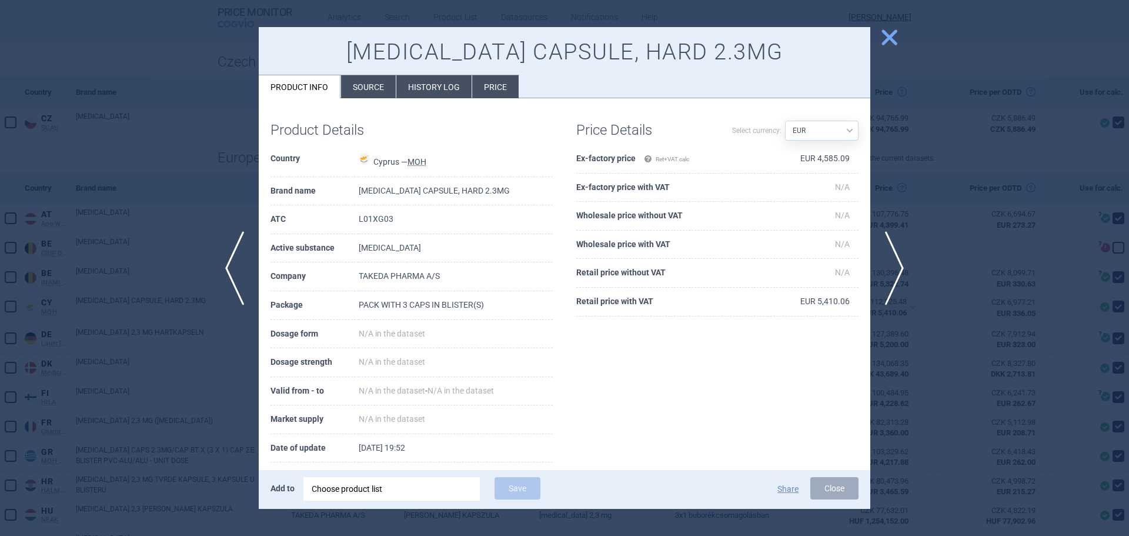
click at [669, 311] on th "Retail price with VAT" at bounding box center [671, 302] width 191 height 29
drag, startPoint x: 784, startPoint y: 300, endPoint x: 843, endPoint y: 309, distance: 60.1
click at [843, 309] on td "EUR 5,410.06" at bounding box center [813, 302] width 91 height 29
drag, startPoint x: 842, startPoint y: 158, endPoint x: 811, endPoint y: 157, distance: 30.6
click at [811, 157] on td "EUR 4,585.09" at bounding box center [813, 159] width 91 height 29
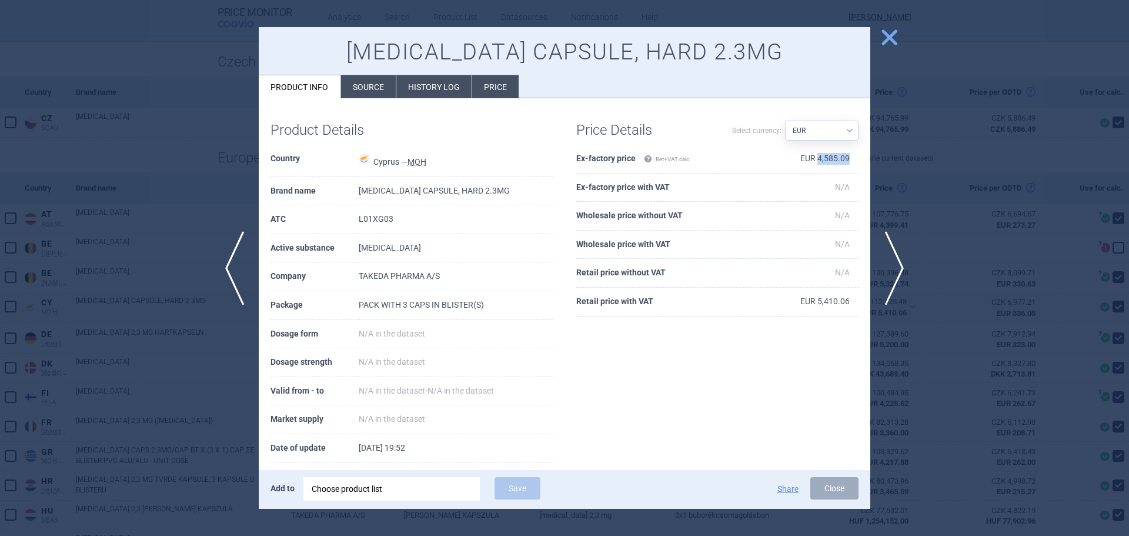
copy td "4,585.09"
click at [916, 96] on div at bounding box center [564, 268] width 1129 height 536
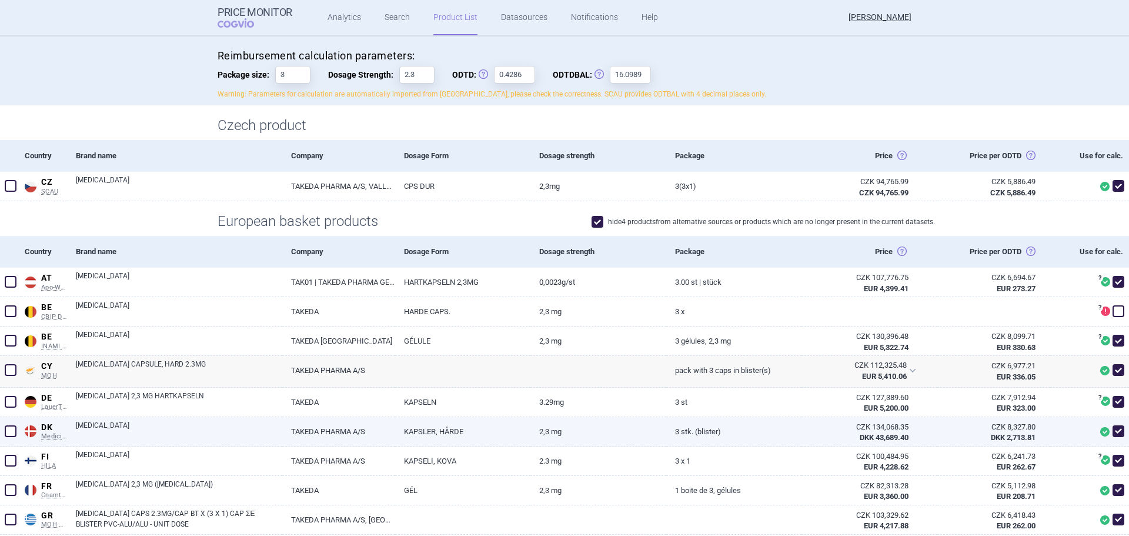
scroll to position [118, 0]
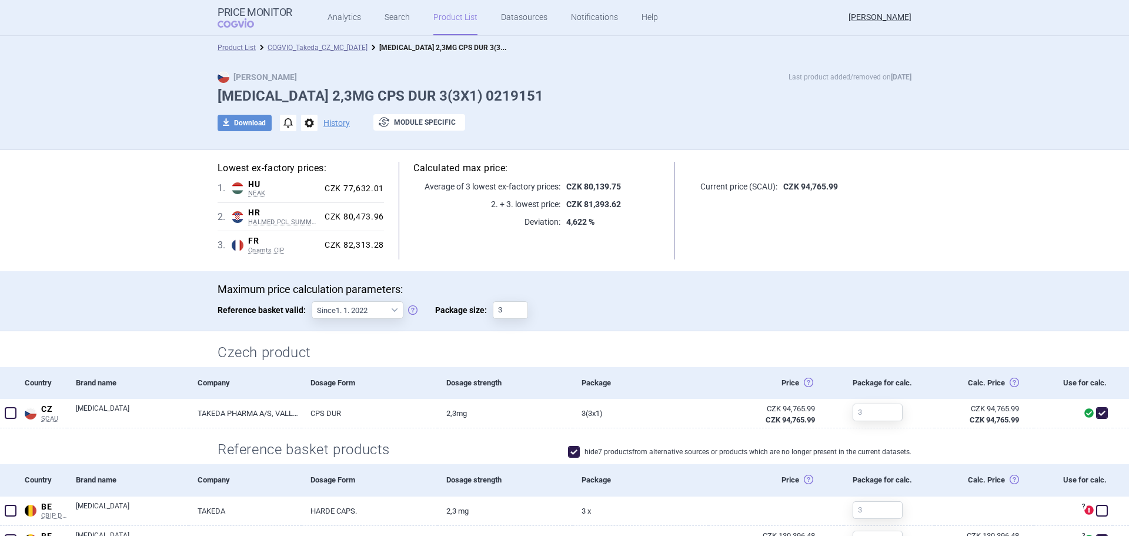
scroll to position [412, 0]
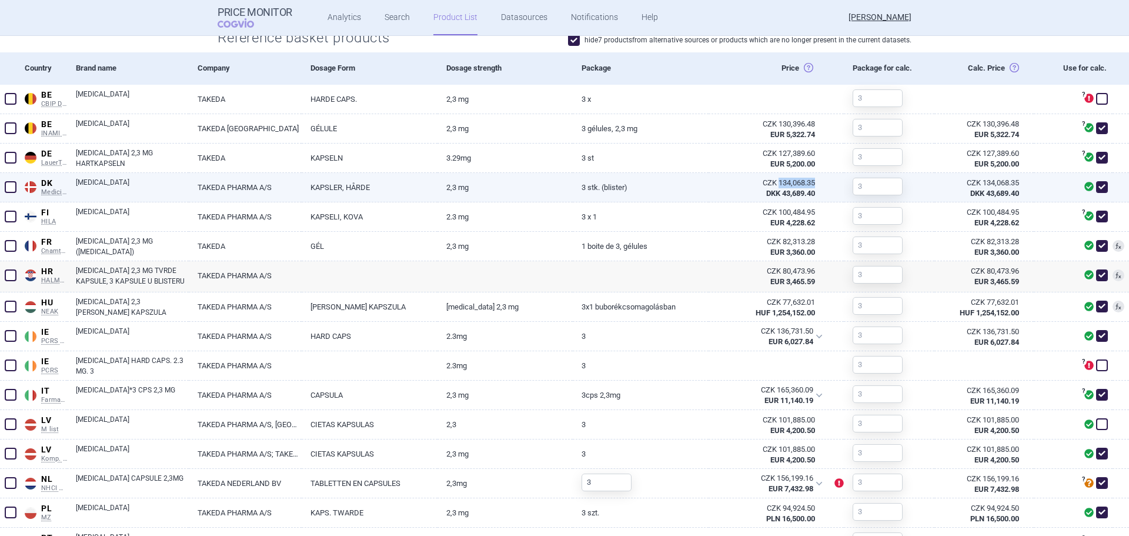
drag, startPoint x: 810, startPoint y: 183, endPoint x: 773, endPoint y: 183, distance: 37.6
click at [773, 183] on div "CZK 134,068.35 DKK 43,689.40" at bounding box center [769, 188] width 121 height 31
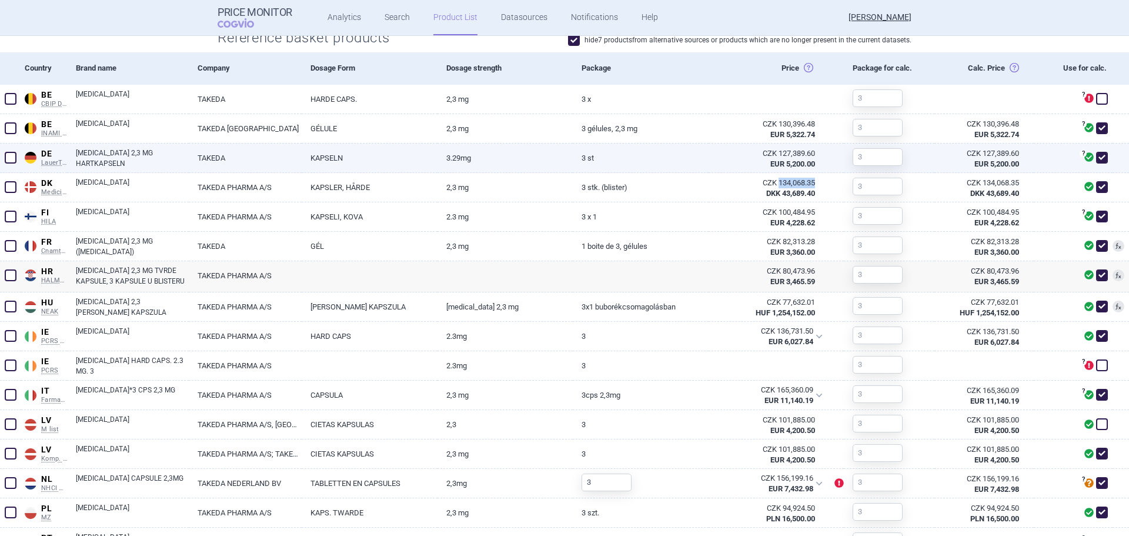
copy div "134,068.35"
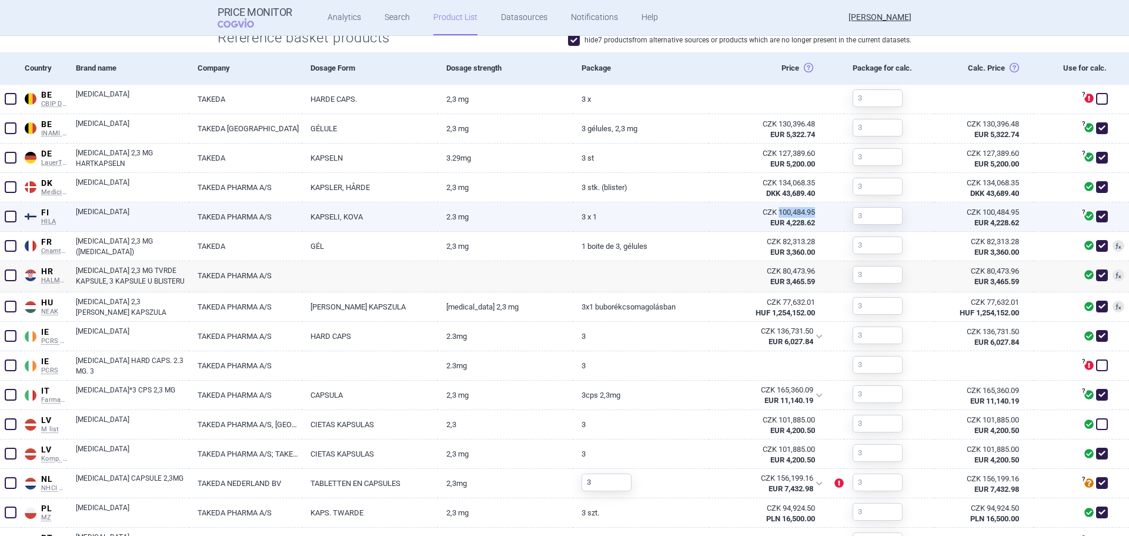
drag, startPoint x: 811, startPoint y: 211, endPoint x: 773, endPoint y: 213, distance: 38.3
click at [773, 213] on div "CZK 100,484.95 EUR 4,228.62" at bounding box center [769, 217] width 121 height 31
copy div "100,484.95"
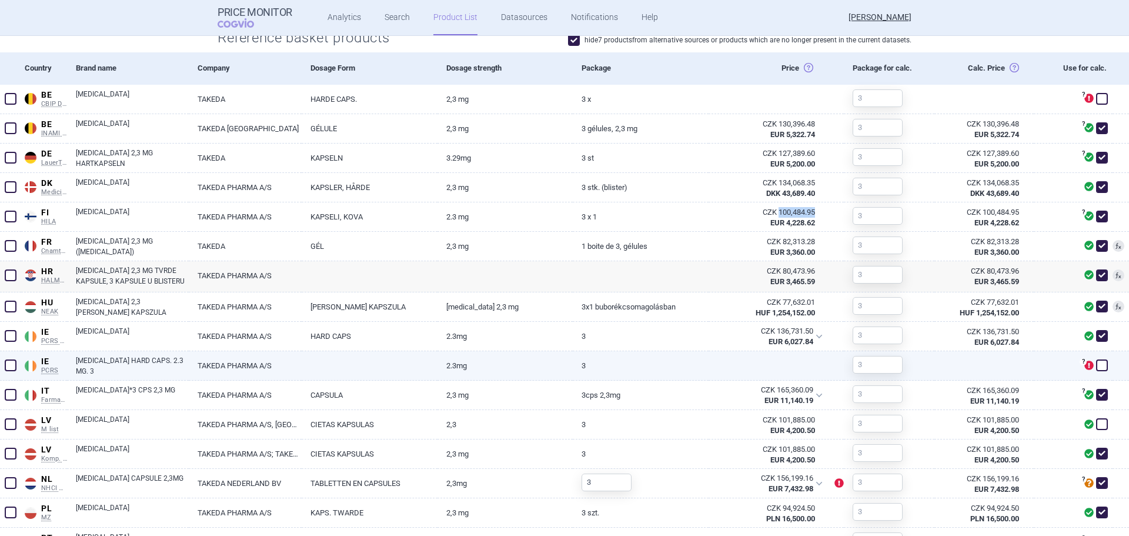
scroll to position [596, 0]
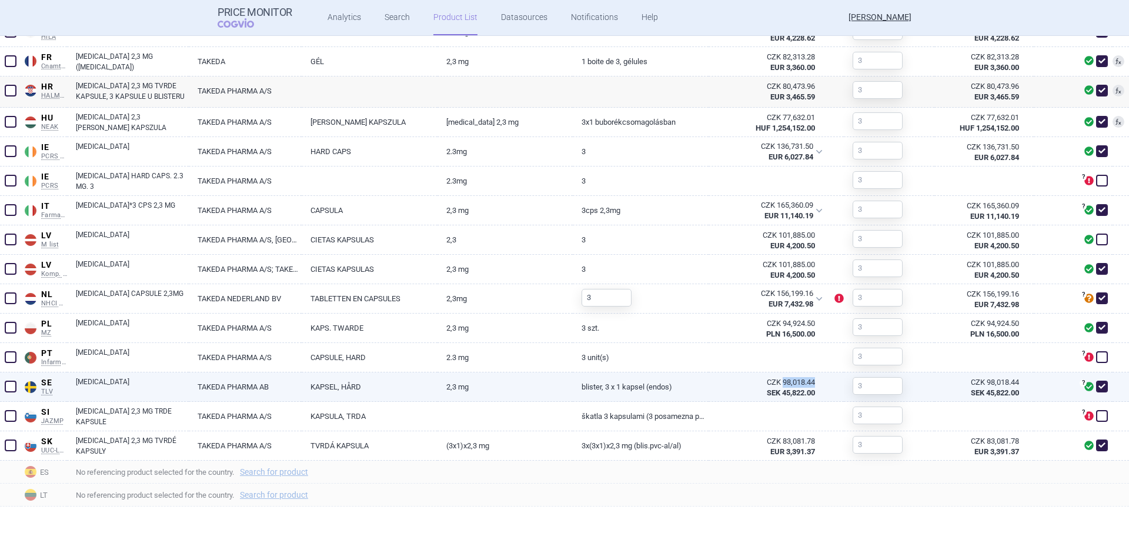
drag, startPoint x: 809, startPoint y: 380, endPoint x: 776, endPoint y: 381, distance: 32.4
click at [776, 381] on div "CZK 98,018.44" at bounding box center [767, 382] width 98 height 11
copy div "98,018.44"
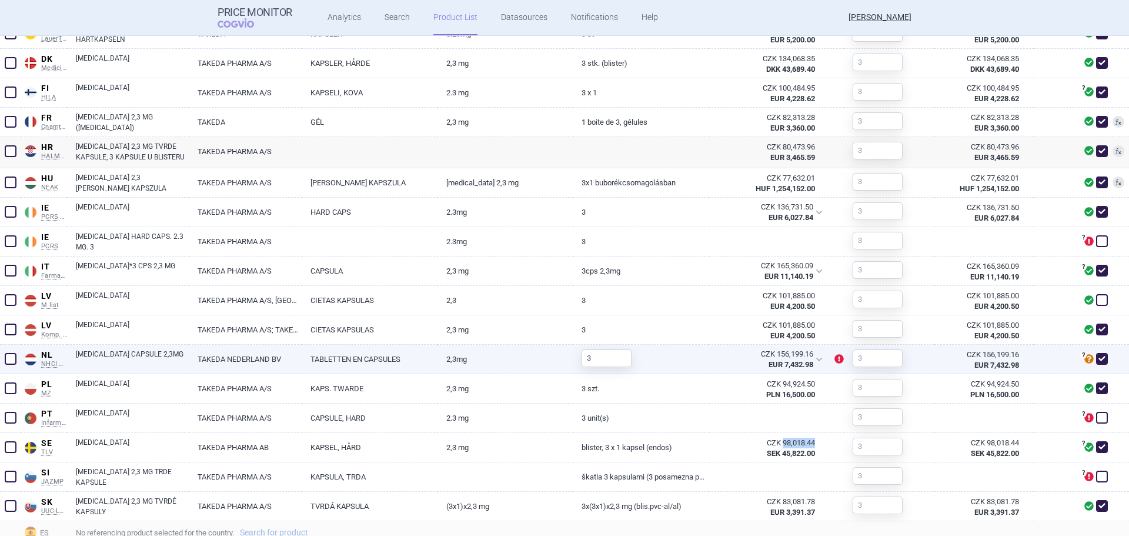
scroll to position [479, 0]
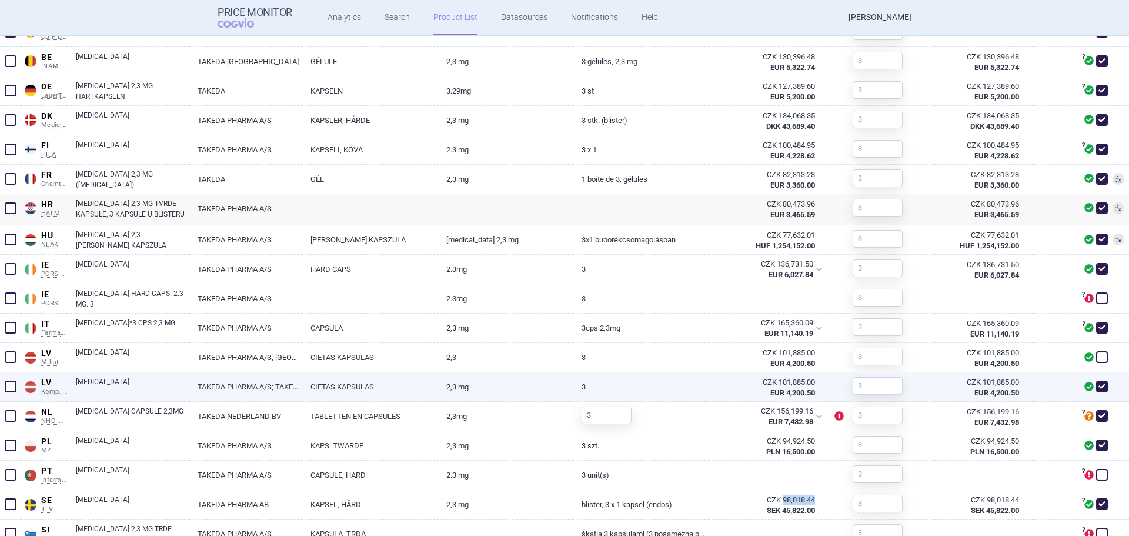
click at [102, 382] on link "[MEDICAL_DATA]" at bounding box center [132, 386] width 113 height 21
select select "EUR"
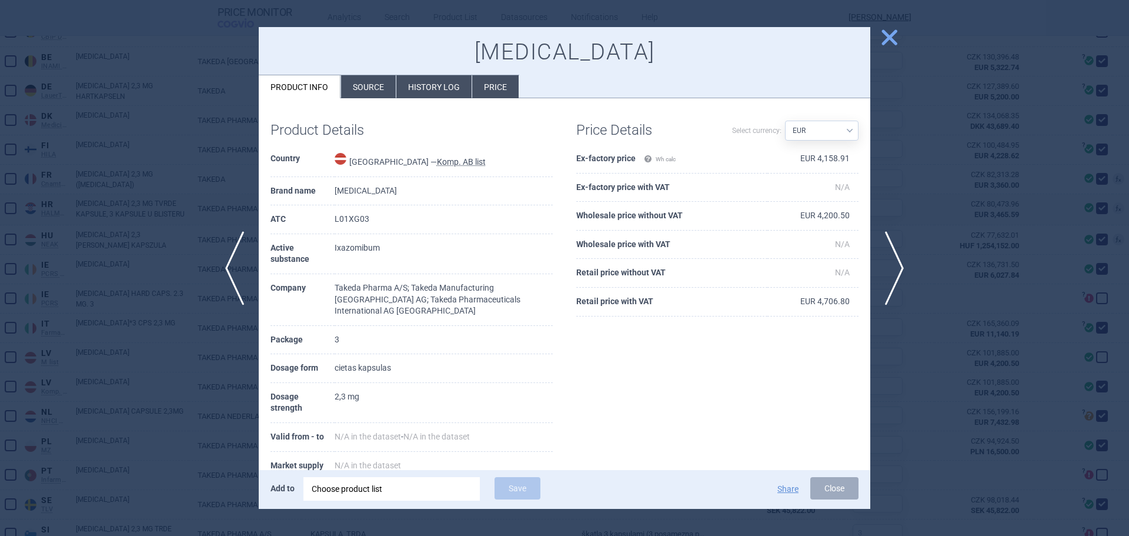
click at [76, 362] on div at bounding box center [564, 268] width 1129 height 536
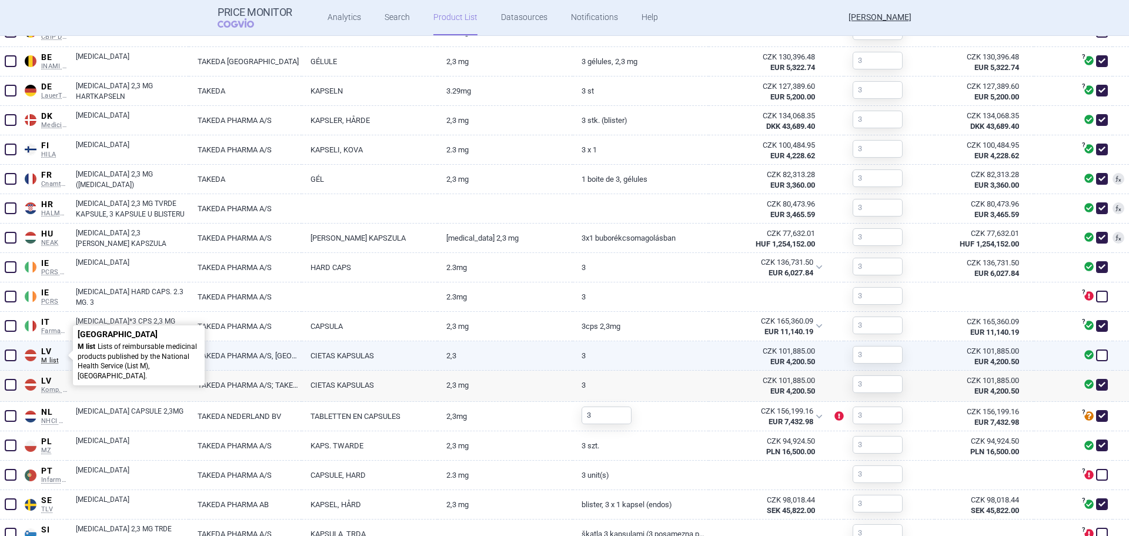
click at [105, 352] on p "Latvia M list Lists of reimbursable medicinal products published by the Nationa…" at bounding box center [139, 355] width 122 height 51
select select "EUR"
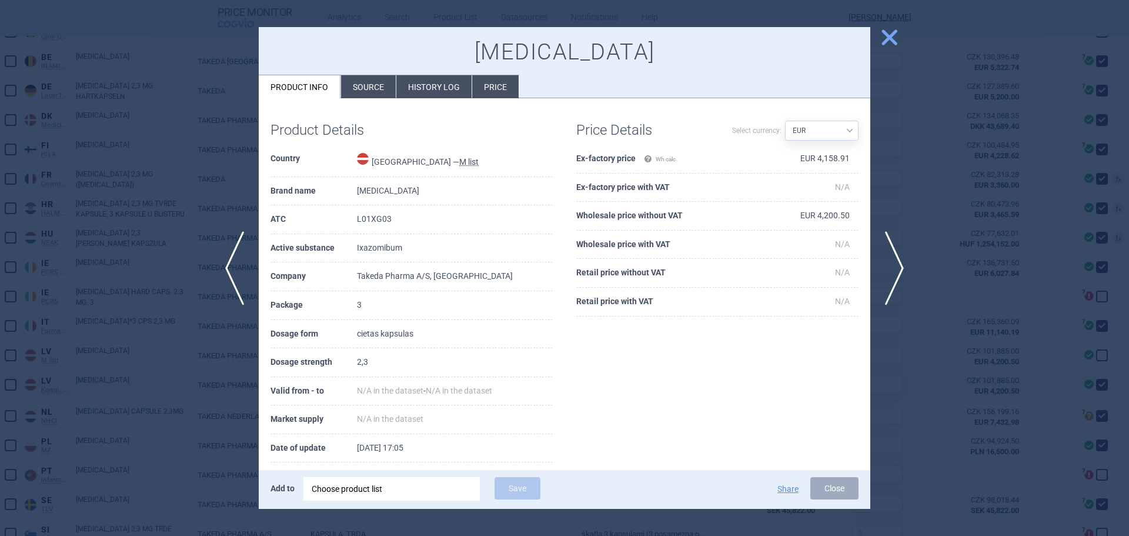
click at [111, 216] on div at bounding box center [564, 268] width 1129 height 536
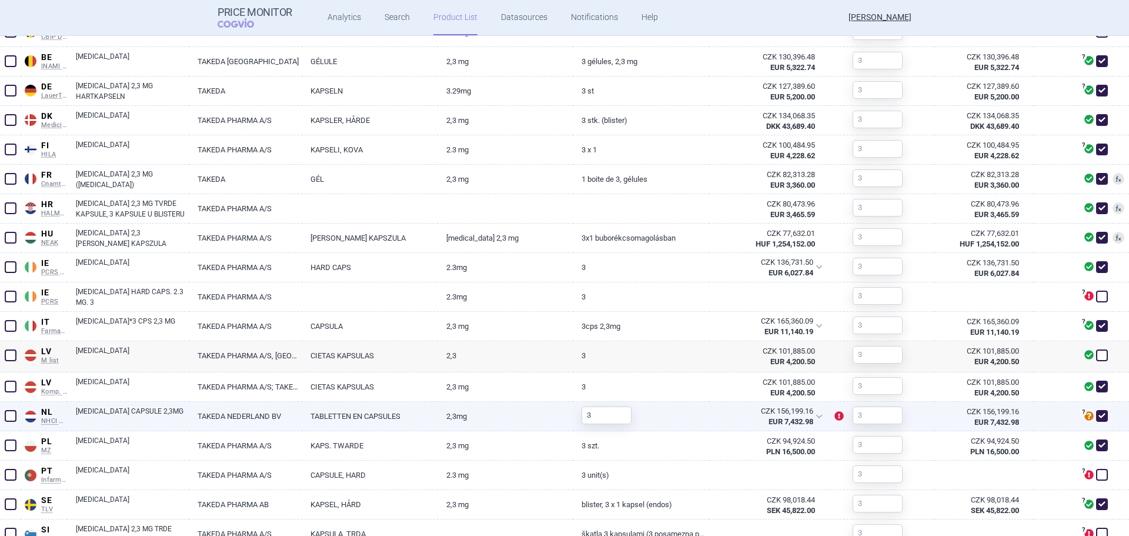
click at [155, 411] on link "[MEDICAL_DATA] CAPSULE 2,3MG" at bounding box center [132, 416] width 113 height 21
select select "EUR"
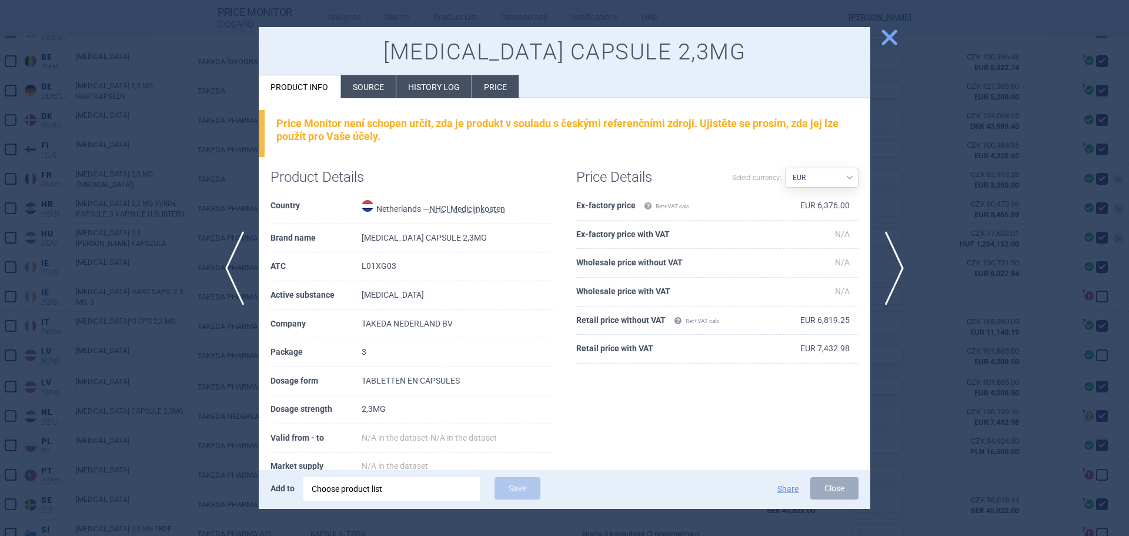
click at [959, 152] on div at bounding box center [564, 268] width 1129 height 536
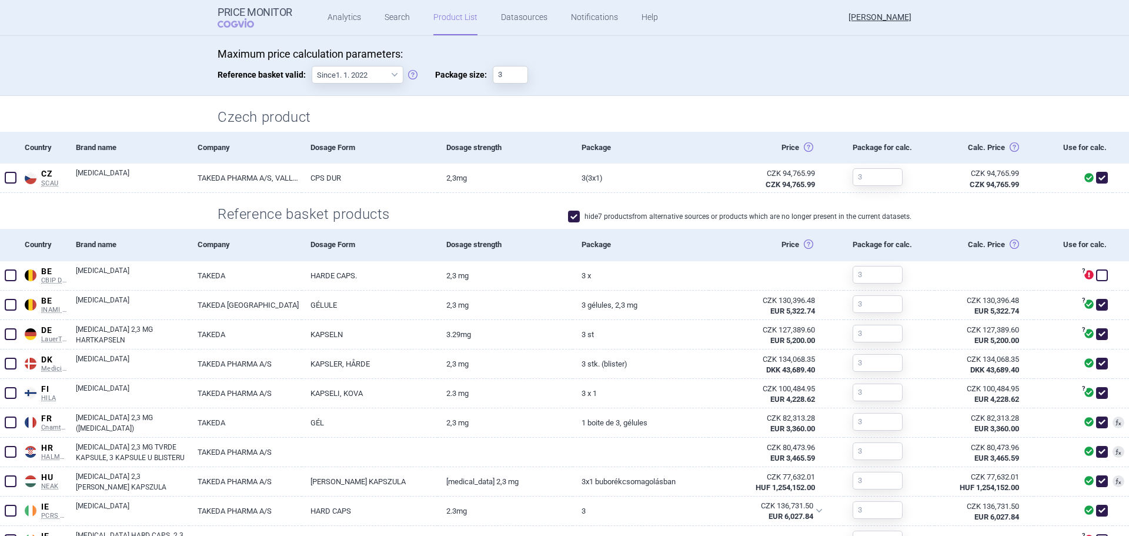
scroll to position [353, 0]
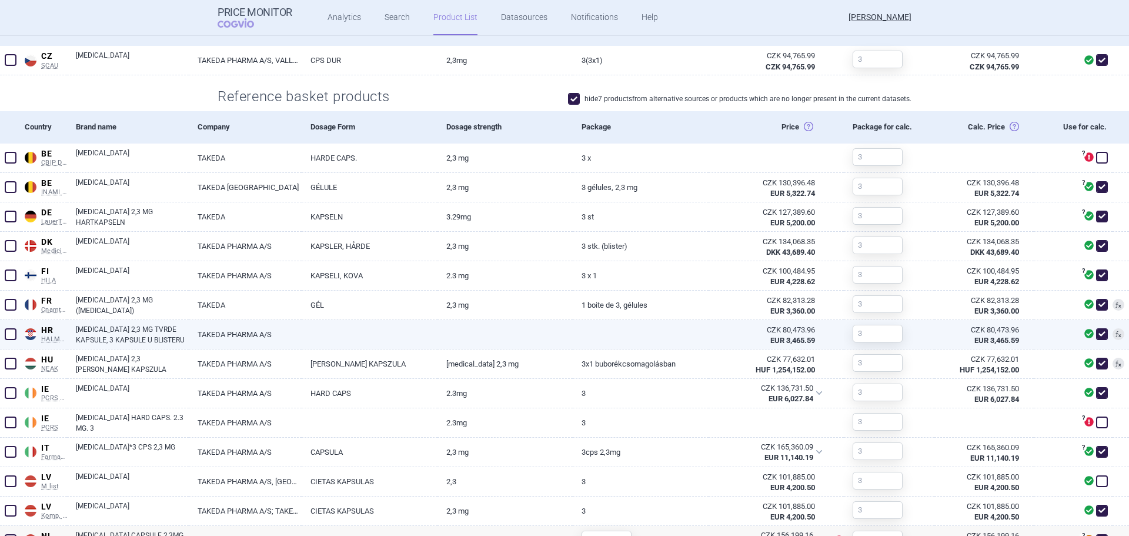
click at [96, 331] on link "[MEDICAL_DATA] 2,3 MG TVRDE KAPSULE, 3 KAPSULE U BLISTERU" at bounding box center [132, 334] width 113 height 21
select select "EUR"
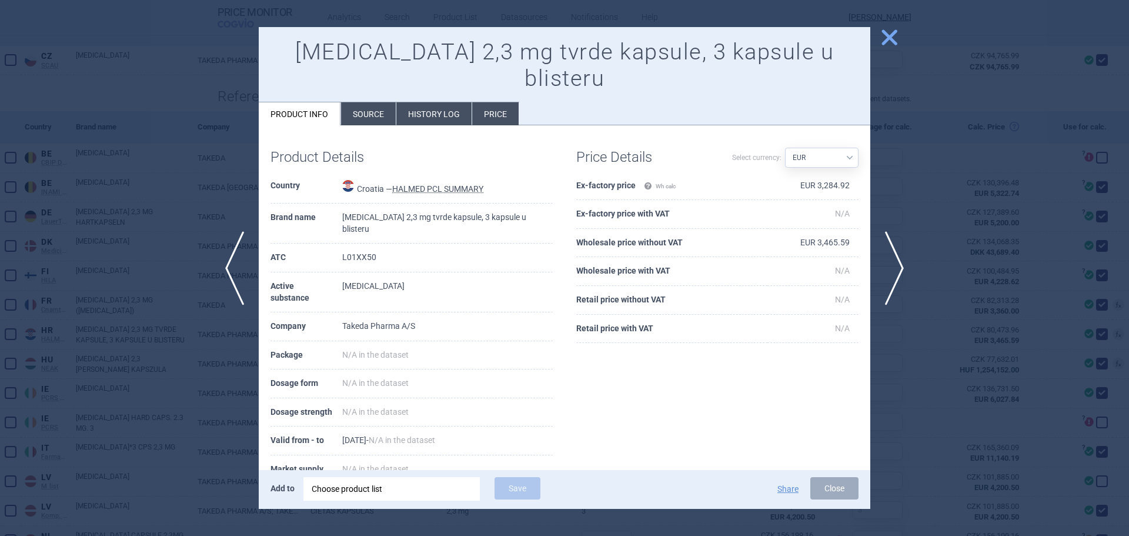
click at [430, 102] on li "History log" at bounding box center [433, 113] width 75 height 23
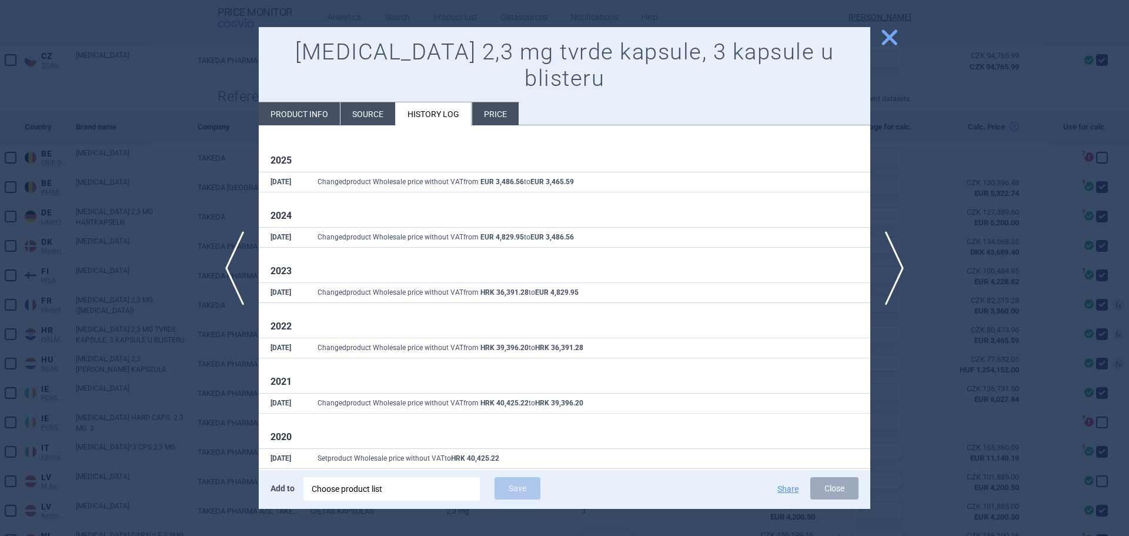
click at [293, 102] on li "Product info" at bounding box center [299, 113] width 81 height 23
select select "EUR"
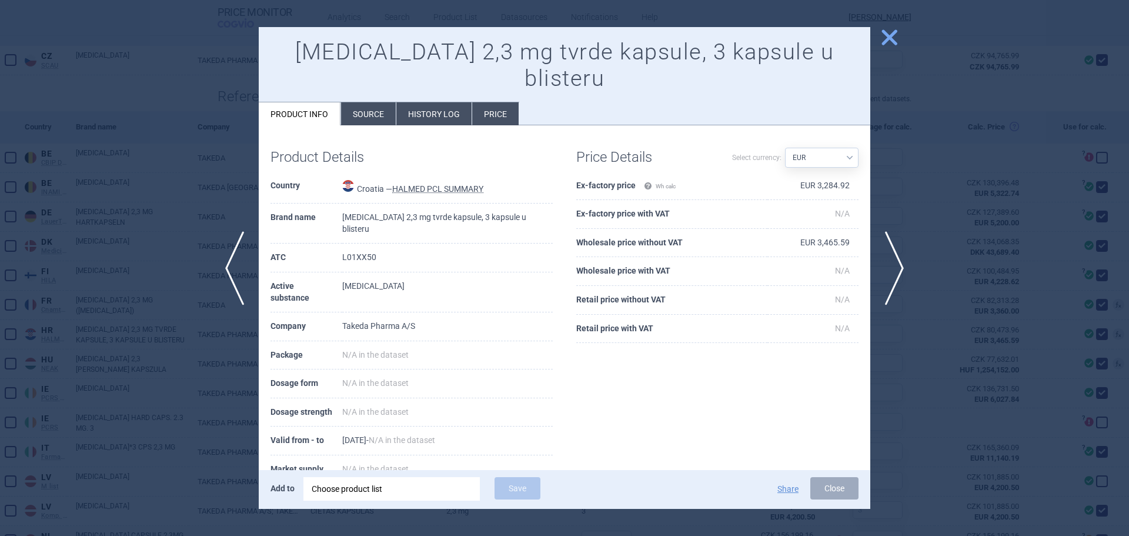
click at [933, 220] on div at bounding box center [564, 268] width 1129 height 536
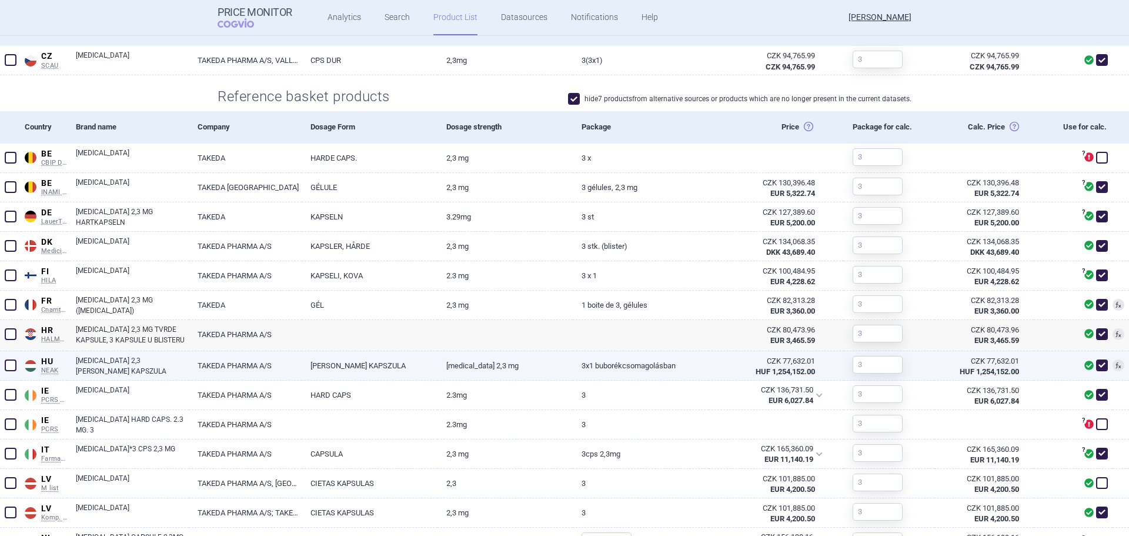
click at [155, 362] on link "[MEDICAL_DATA] 2,3 [PERSON_NAME] KAPSZULA" at bounding box center [132, 365] width 113 height 21
select select "EUR"
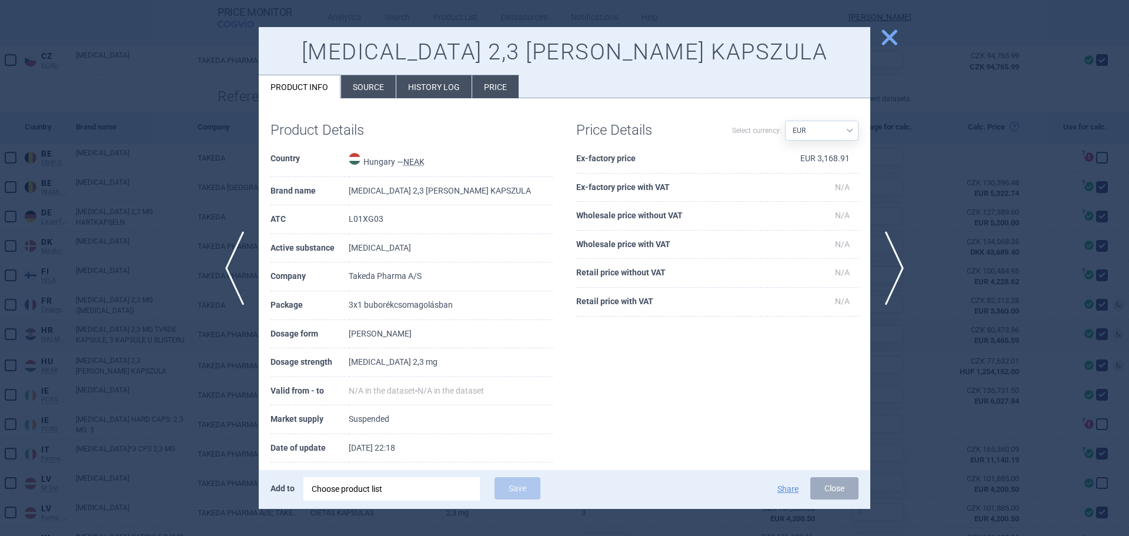
click at [146, 265] on div at bounding box center [564, 268] width 1129 height 536
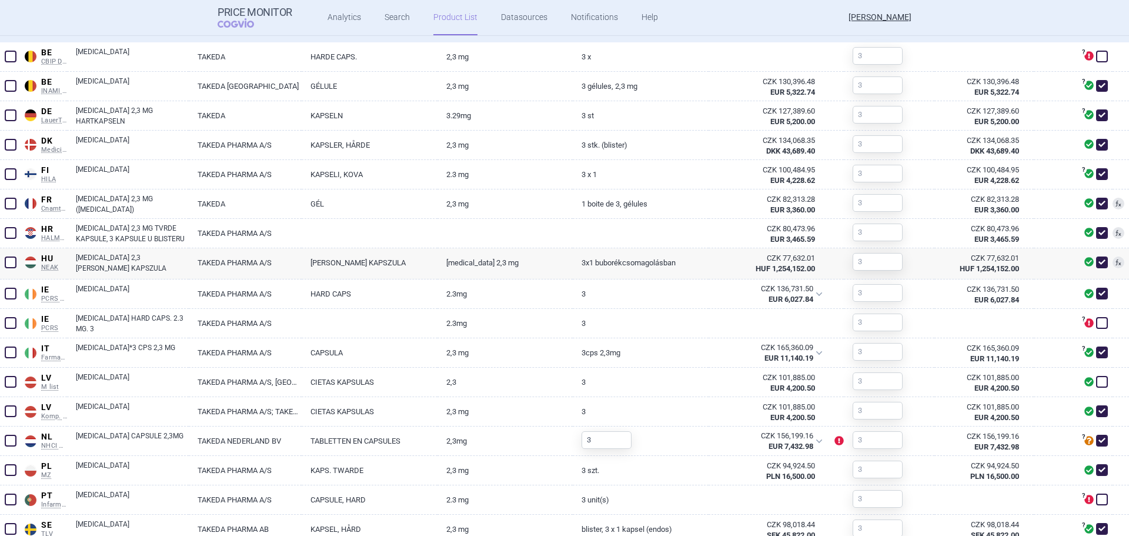
scroll to position [596, 0]
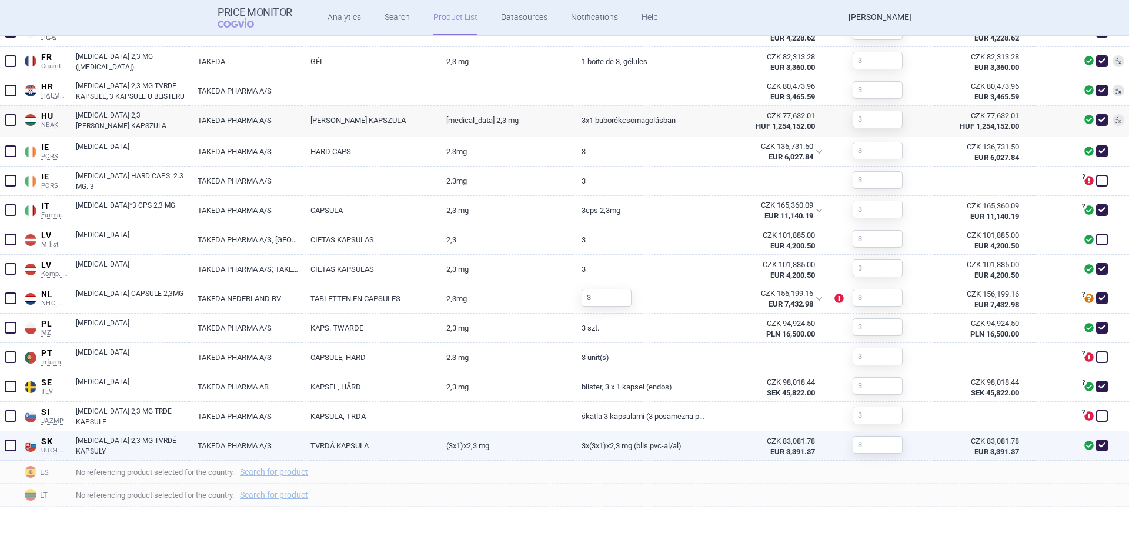
click at [193, 444] on link "TAKEDA PHARMA A/S" at bounding box center [245, 445] width 113 height 29
select select "EUR"
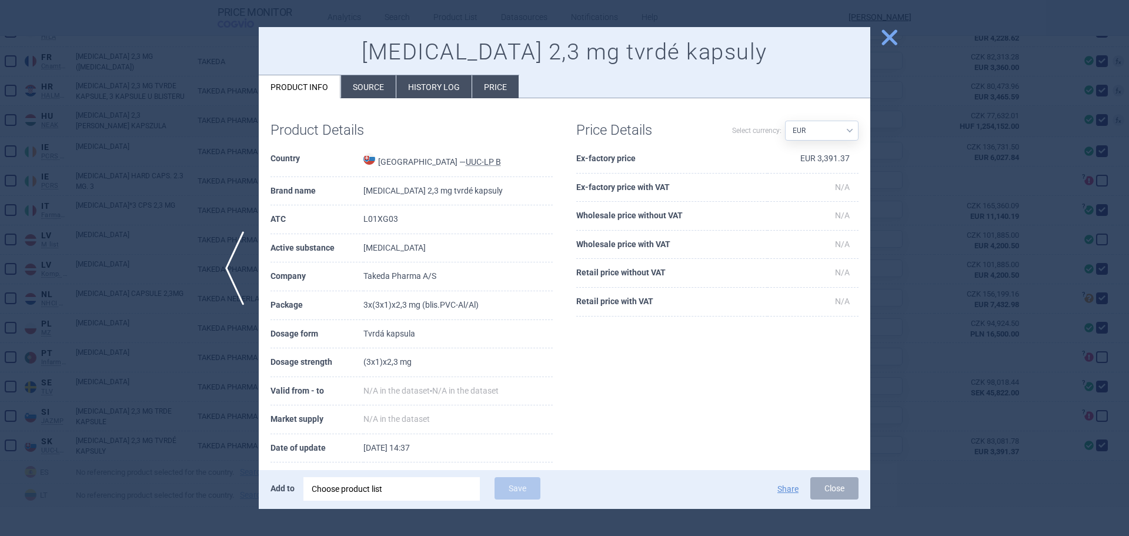
click at [104, 318] on div at bounding box center [564, 268] width 1129 height 536
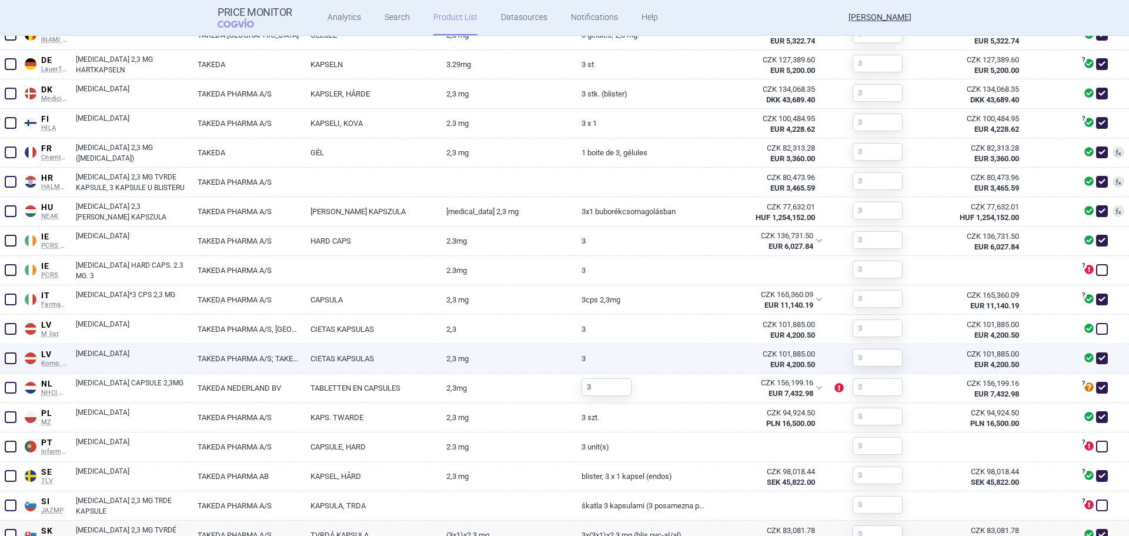
scroll to position [596, 0]
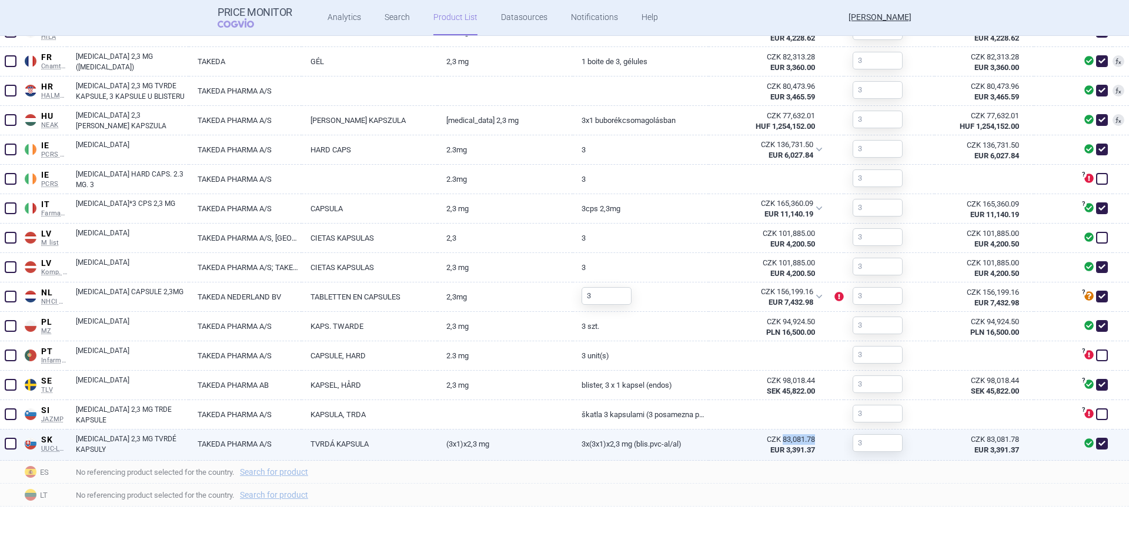
drag, startPoint x: 809, startPoint y: 437, endPoint x: 776, endPoint y: 442, distance: 33.3
click at [776, 442] on div "CZK 83,081.78" at bounding box center [767, 439] width 98 height 11
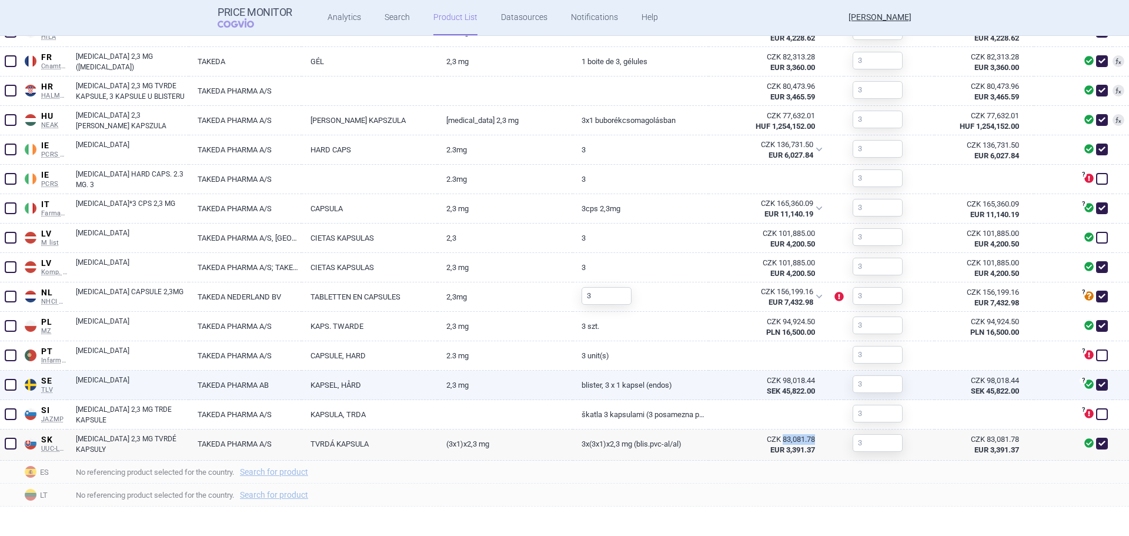
copy div "83,081.78"
